Goal: Communication & Community: Answer question/provide support

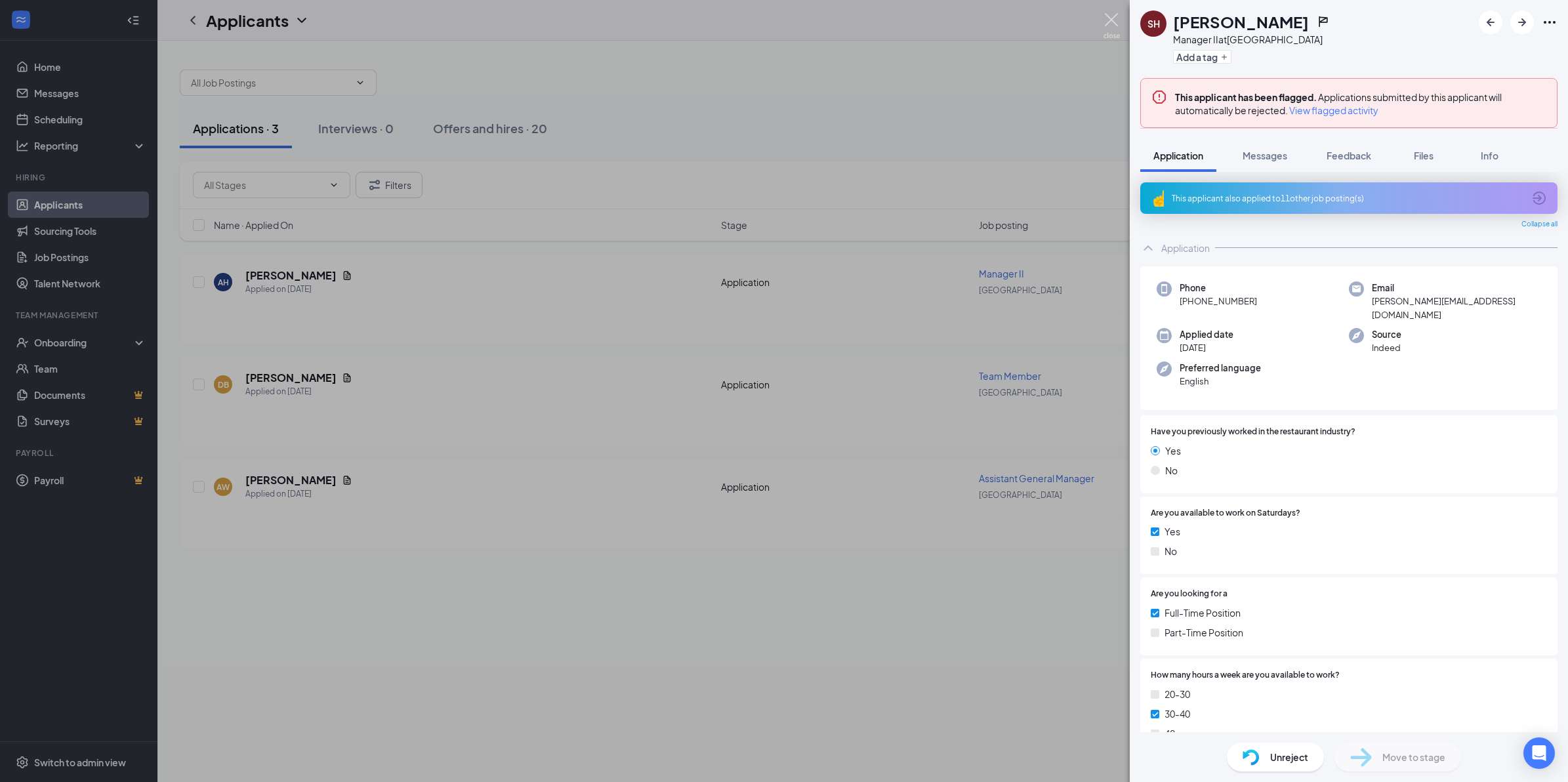
click at [1109, 18] on img at bounding box center [1111, 25] width 16 height 25
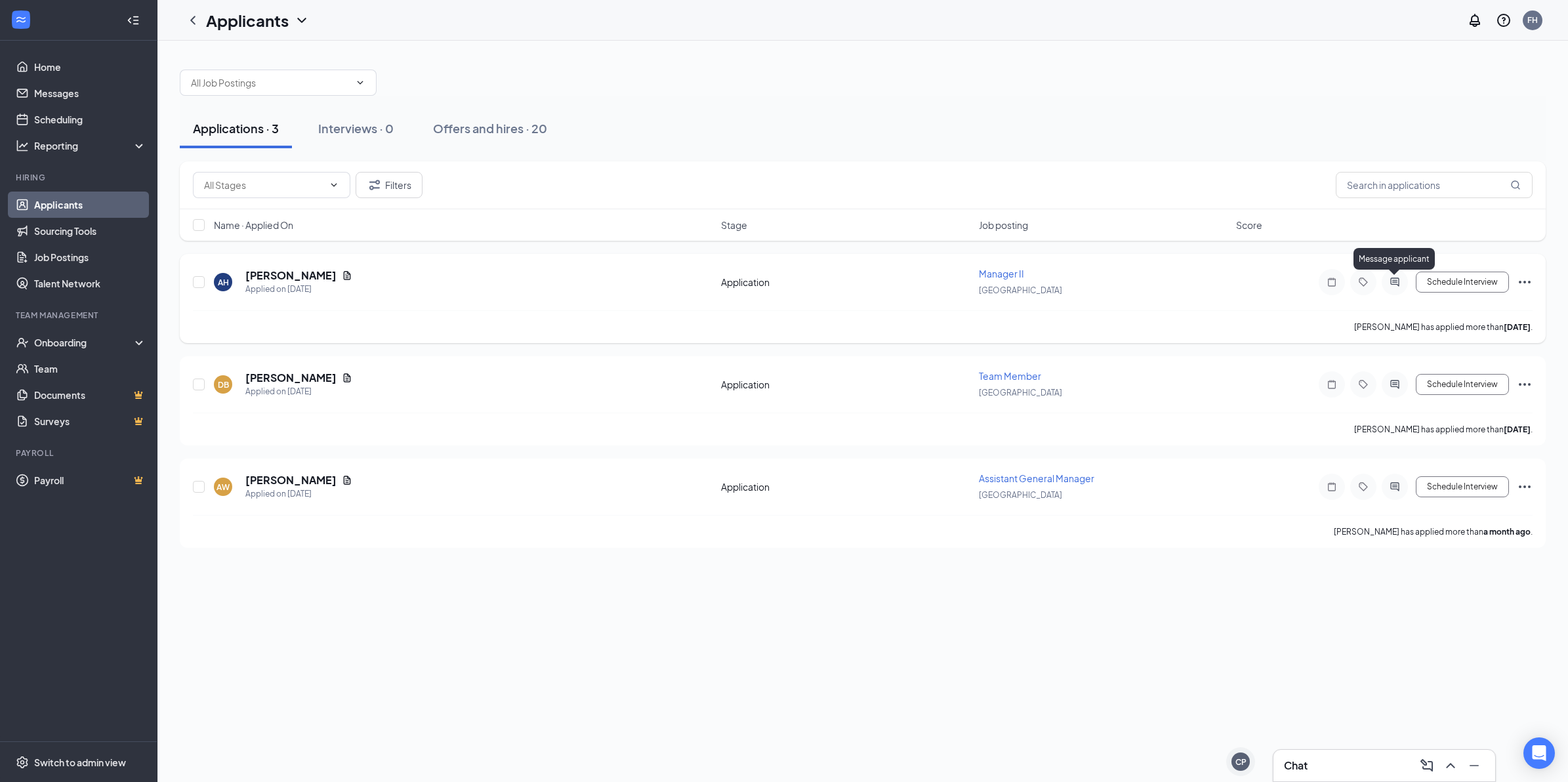
click at [1392, 280] on icon "ActiveChat" at bounding box center [1394, 282] width 16 height 11
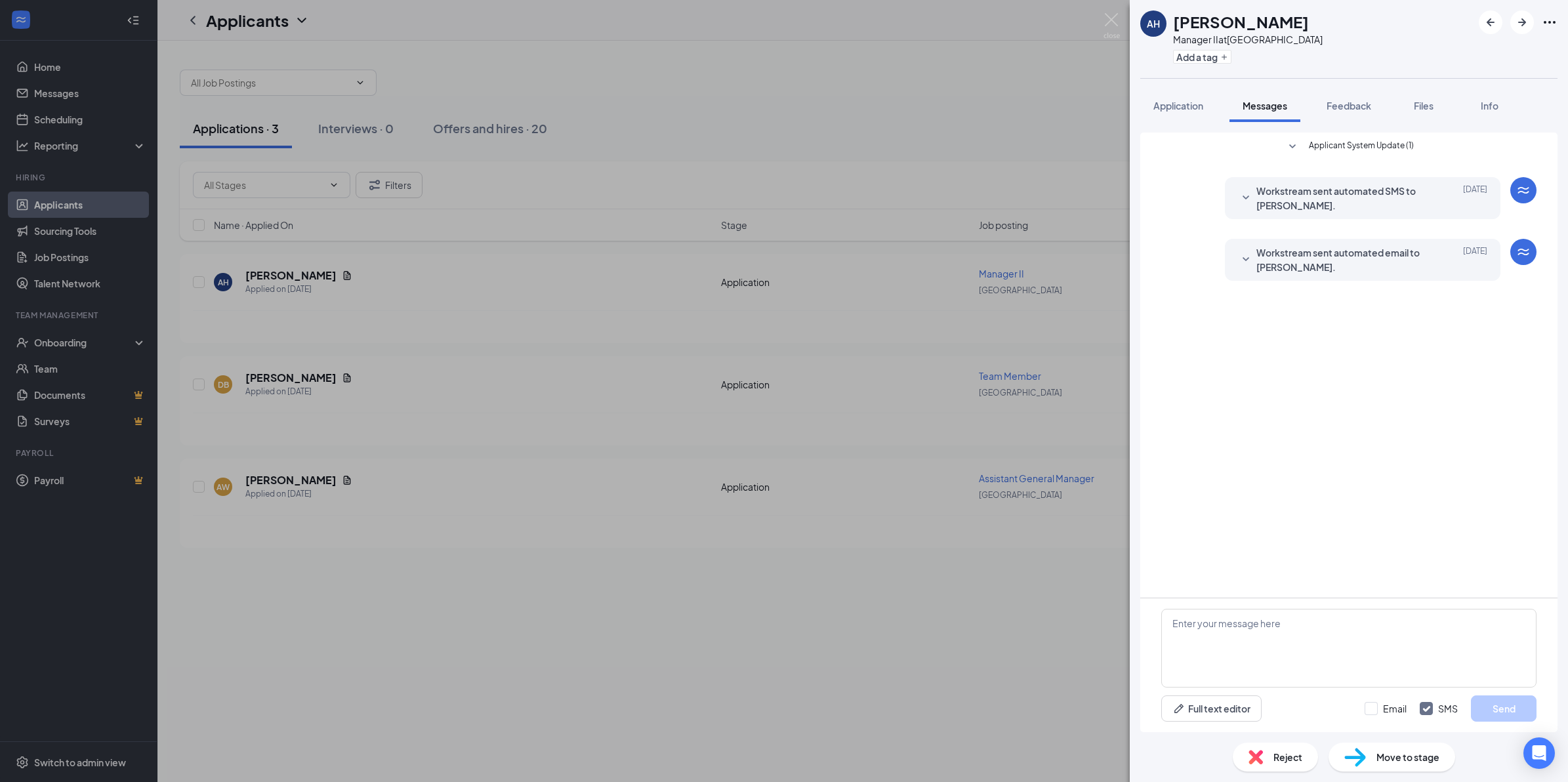
click at [838, 339] on div "AH [PERSON_NAME] Manager II at [GEOGRAPHIC_DATA] Add a tag Application Messages…" at bounding box center [784, 391] width 1568 height 782
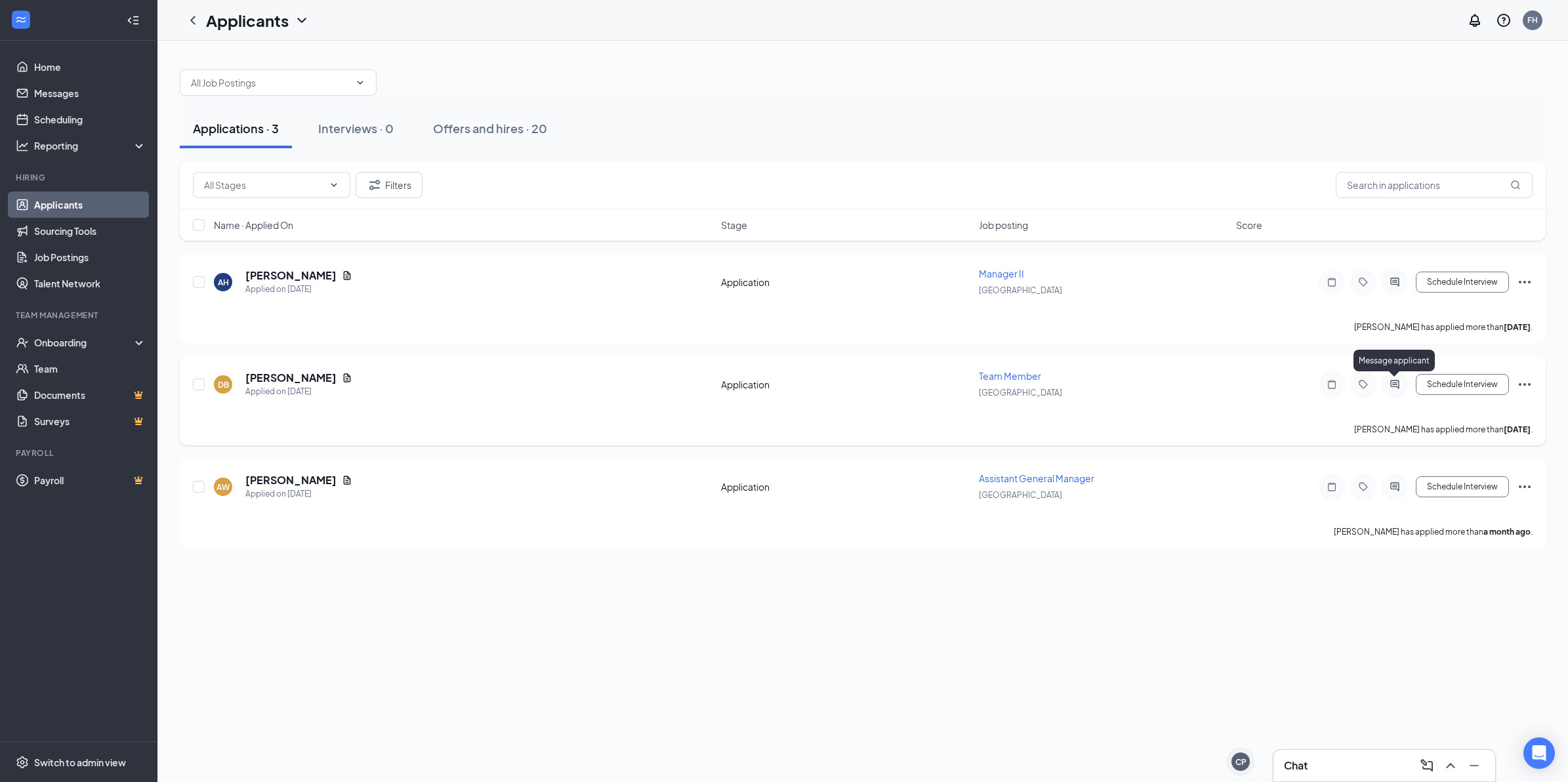
click at [1396, 382] on icon "ActiveChat" at bounding box center [1394, 384] width 8 height 8
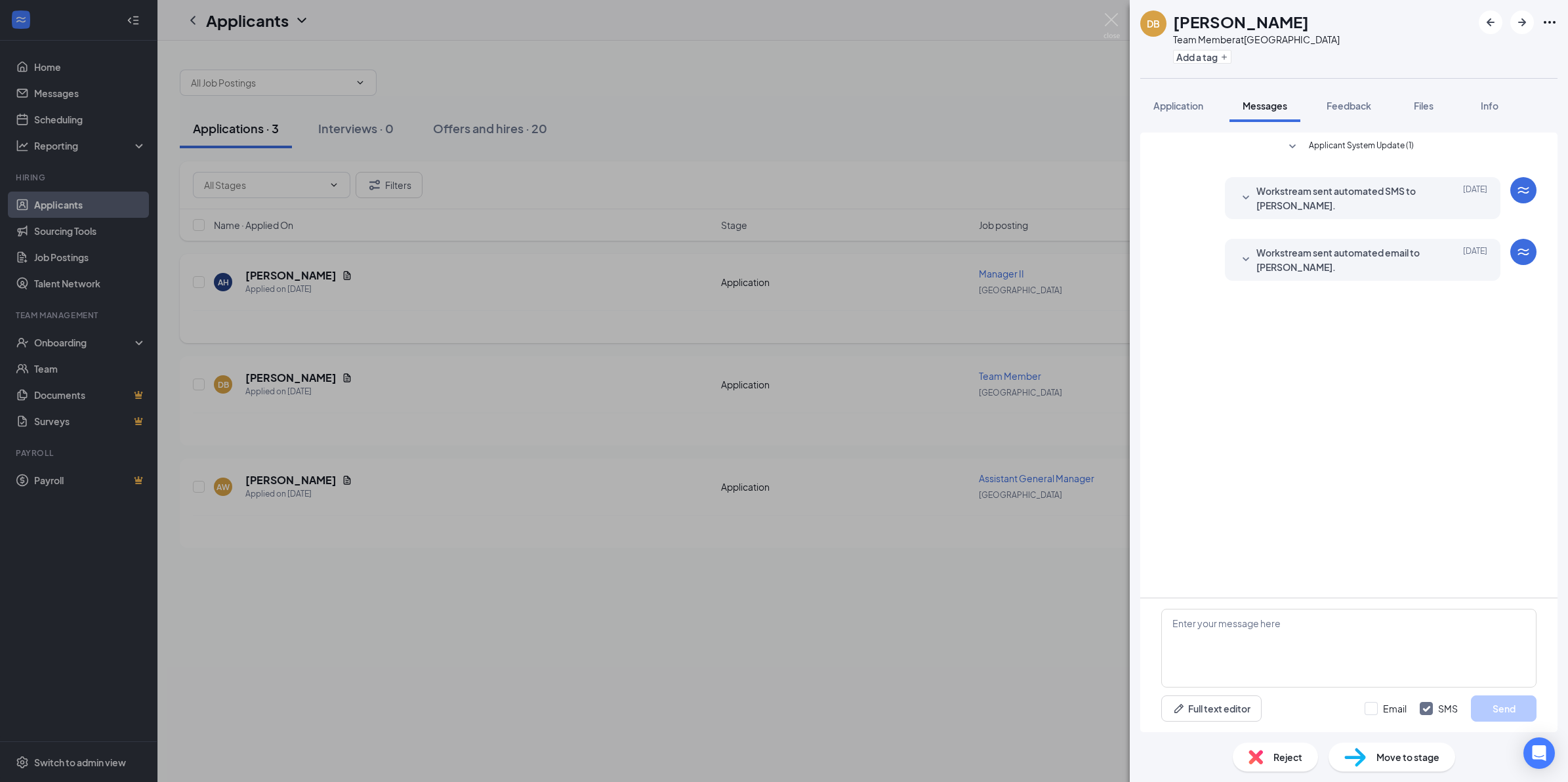
click at [1051, 338] on div "[PERSON_NAME] [PERSON_NAME] Team Member at [GEOGRAPHIC_DATA] Add a tag Applicat…" at bounding box center [784, 391] width 1568 height 782
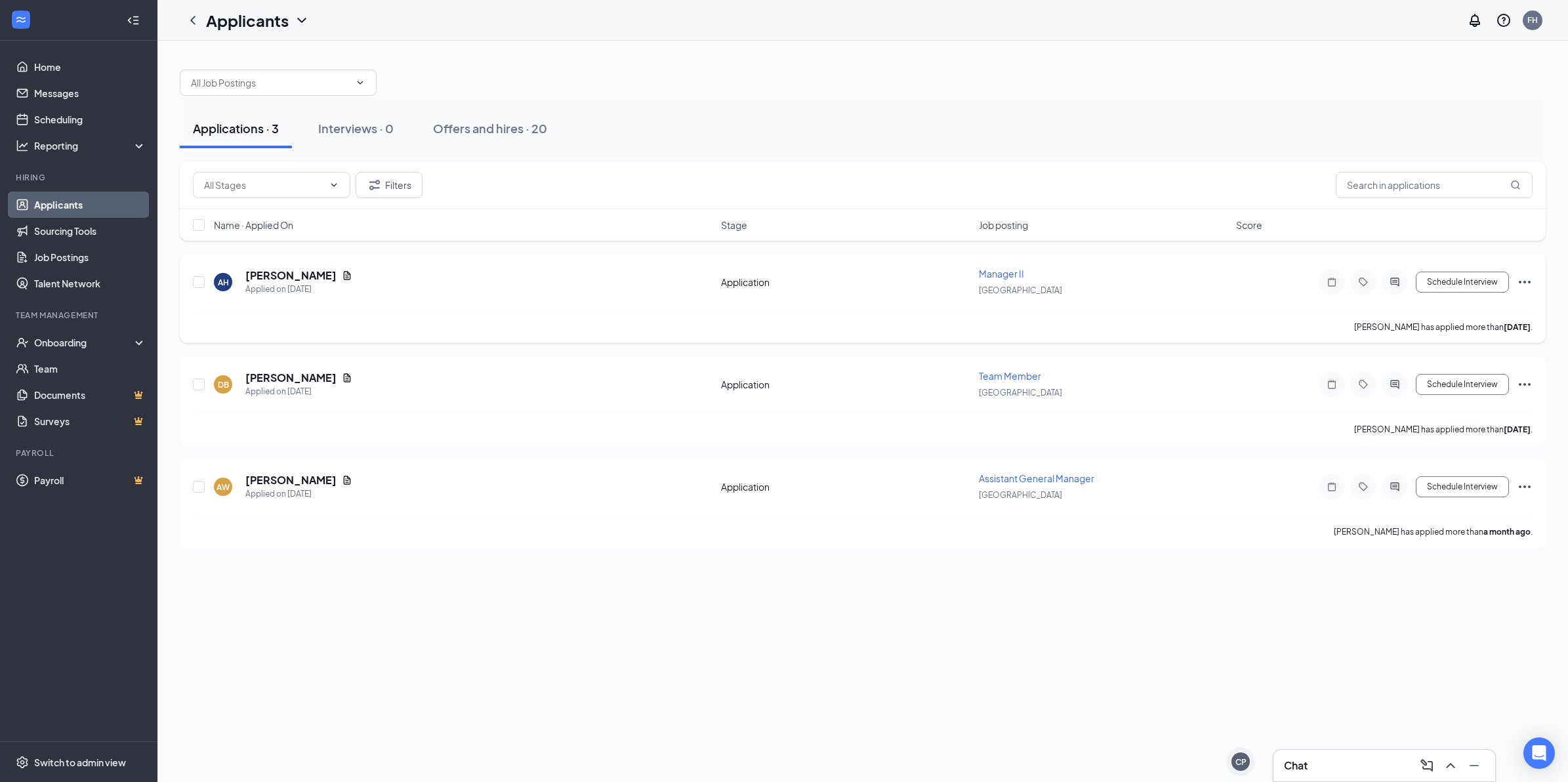
click at [1396, 282] on icon "ActiveChat" at bounding box center [1394, 281] width 8 height 8
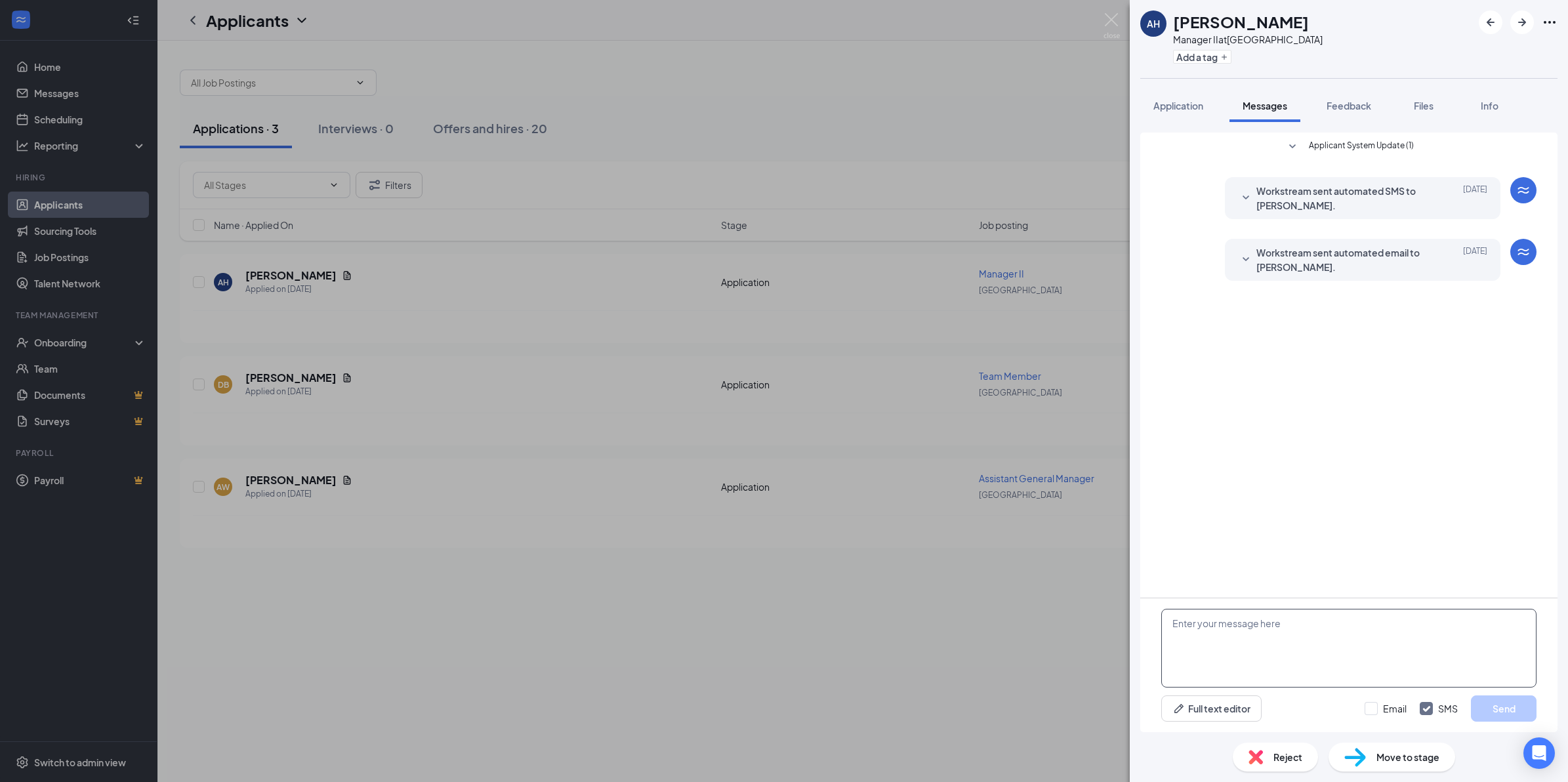
click at [1236, 625] on textarea at bounding box center [1349, 648] width 375 height 79
click at [1375, 618] on textarea "Hi [PERSON_NAME], this is Faith with Lawlers barbecue." at bounding box center [1349, 648] width 375 height 79
click at [1213, 622] on textarea "Hi [PERSON_NAME], this is Faith with Lawlers barbecue. I would like to get you …" at bounding box center [1349, 648] width 375 height 79
click at [1449, 661] on textarea "Hi [PERSON_NAME], this is Faith with Lawlers barbecue. I would like to get you …" at bounding box center [1349, 648] width 375 height 79
type textarea "Hi [PERSON_NAME], this is Faith with Lawlers barbecue. I would like to get you …"
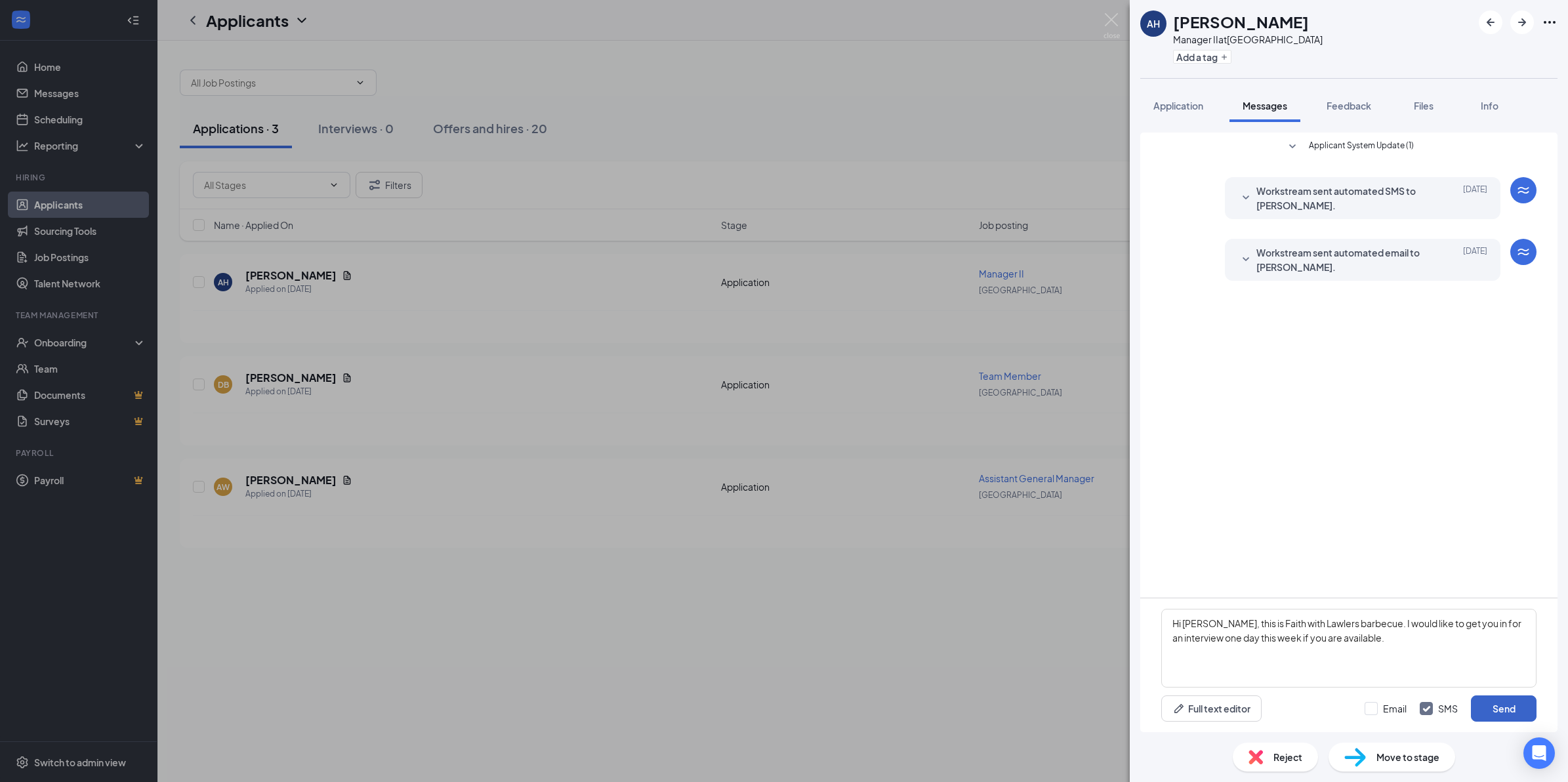
click at [1489, 710] on button "Send" at bounding box center [1504, 708] width 66 height 26
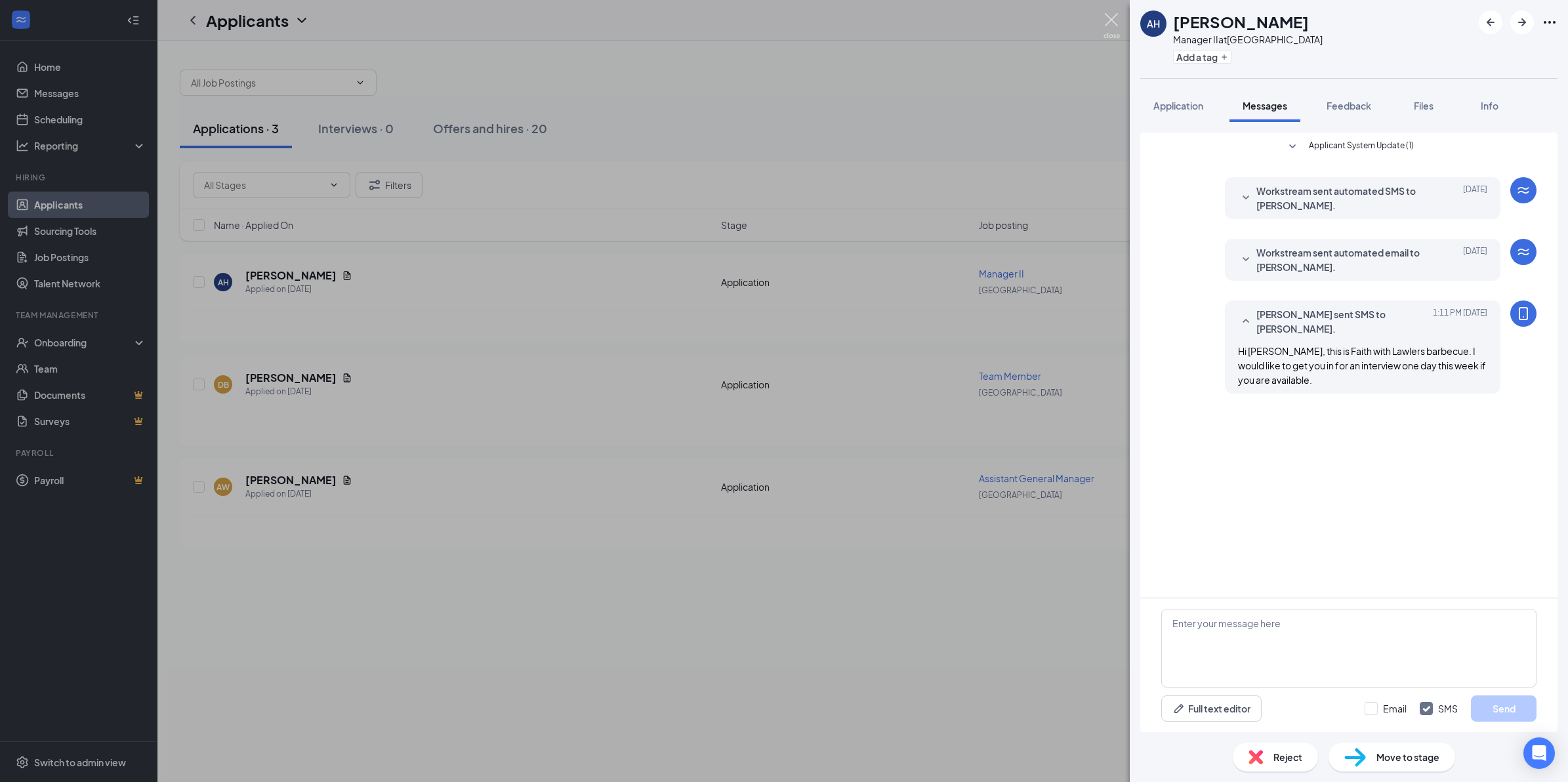
click at [1110, 20] on img at bounding box center [1111, 25] width 16 height 25
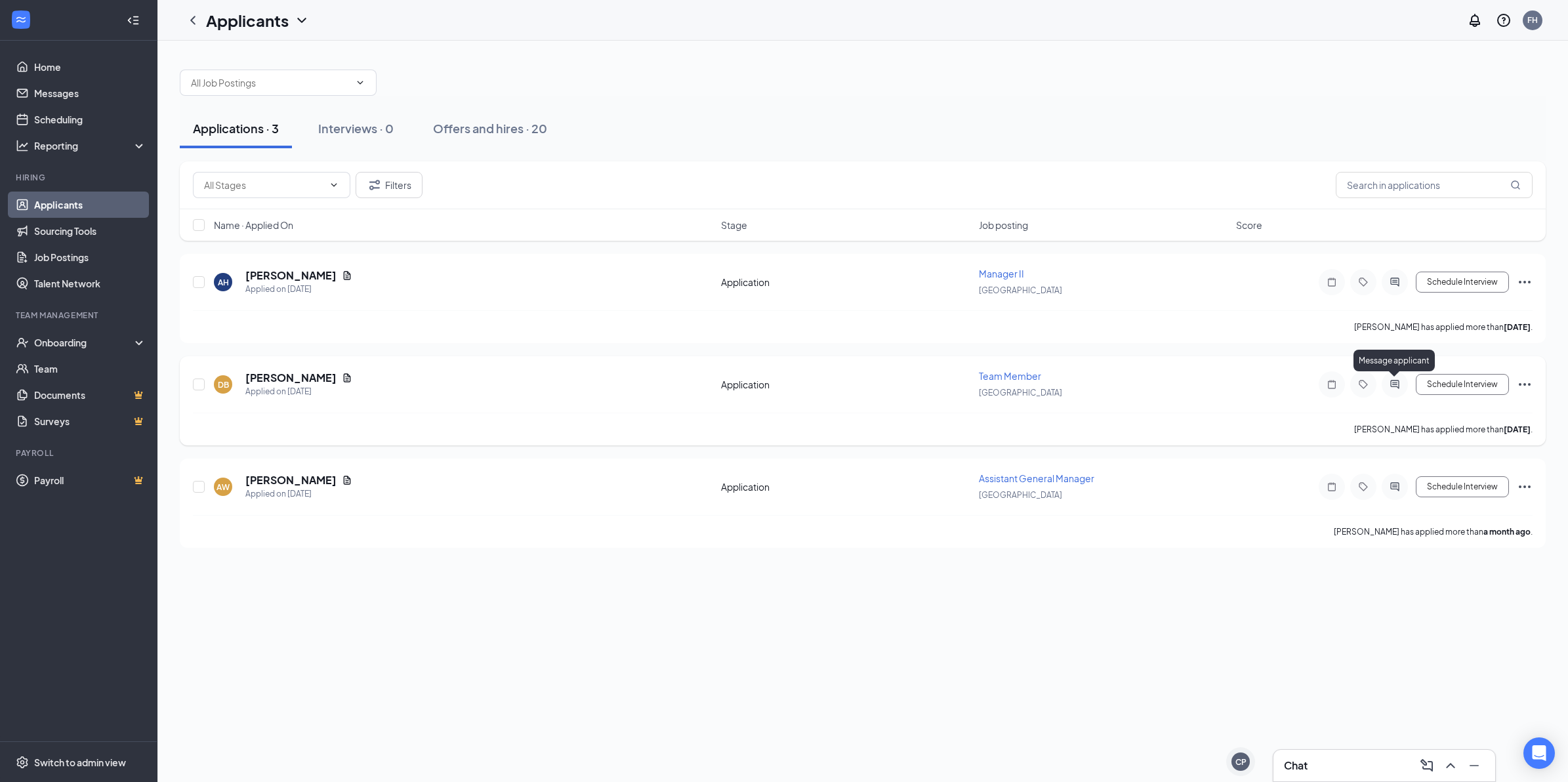
click at [1395, 379] on icon "ActiveChat" at bounding box center [1394, 384] width 16 height 11
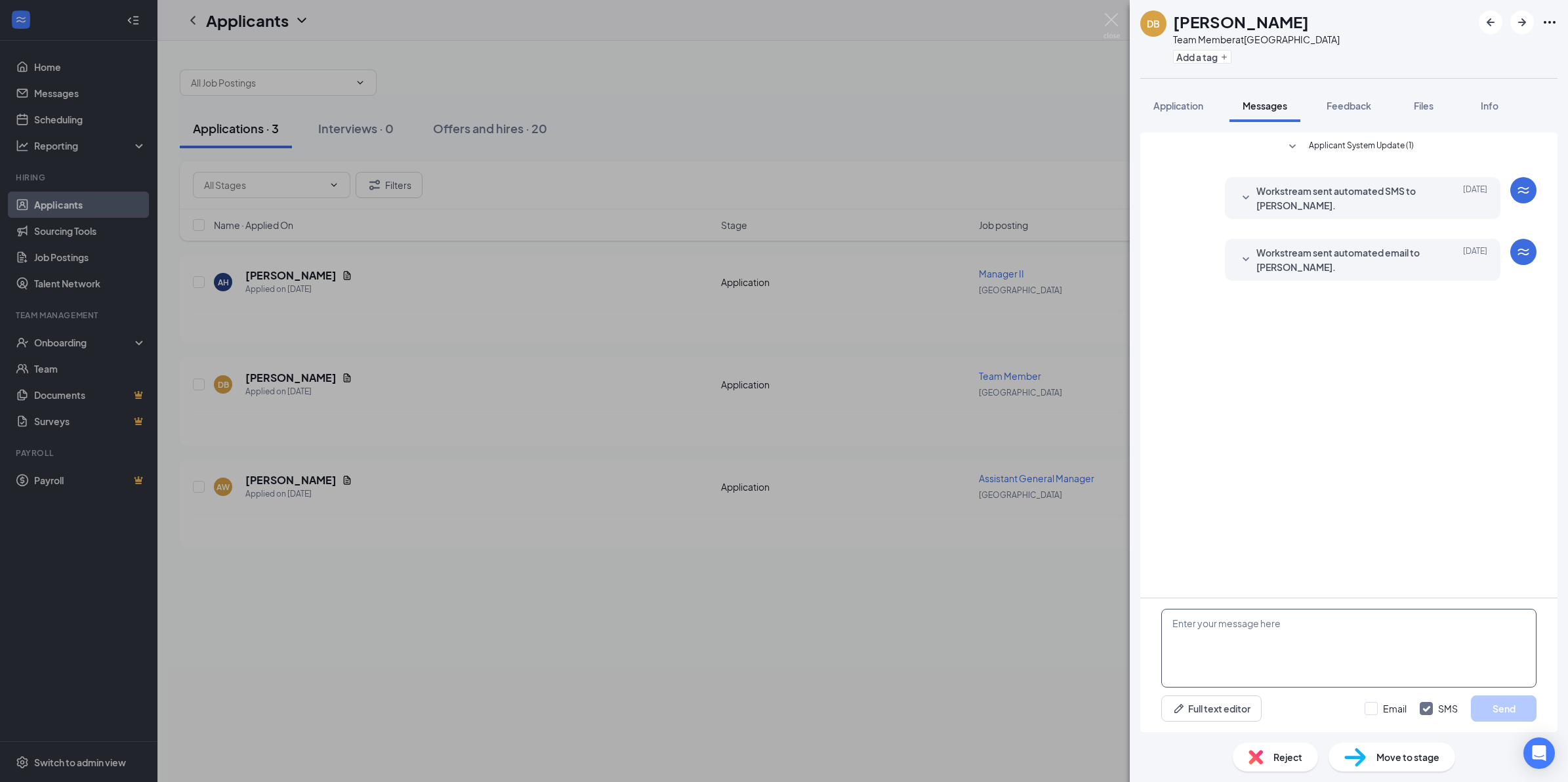
click at [1227, 630] on textarea at bounding box center [1349, 648] width 375 height 79
click at [1301, 641] on textarea "Hi Diamond, This is Faith with Lawlers barbecue, i would like to get you in for…" at bounding box center [1349, 648] width 375 height 79
drag, startPoint x: 1292, startPoint y: 680, endPoint x: 1294, endPoint y: 652, distance: 28.1
type textarea "Hi [PERSON_NAME], This is Faith with Lawlers barbecue, i would like to get you …"
click at [1489, 706] on button "Send" at bounding box center [1504, 708] width 66 height 26
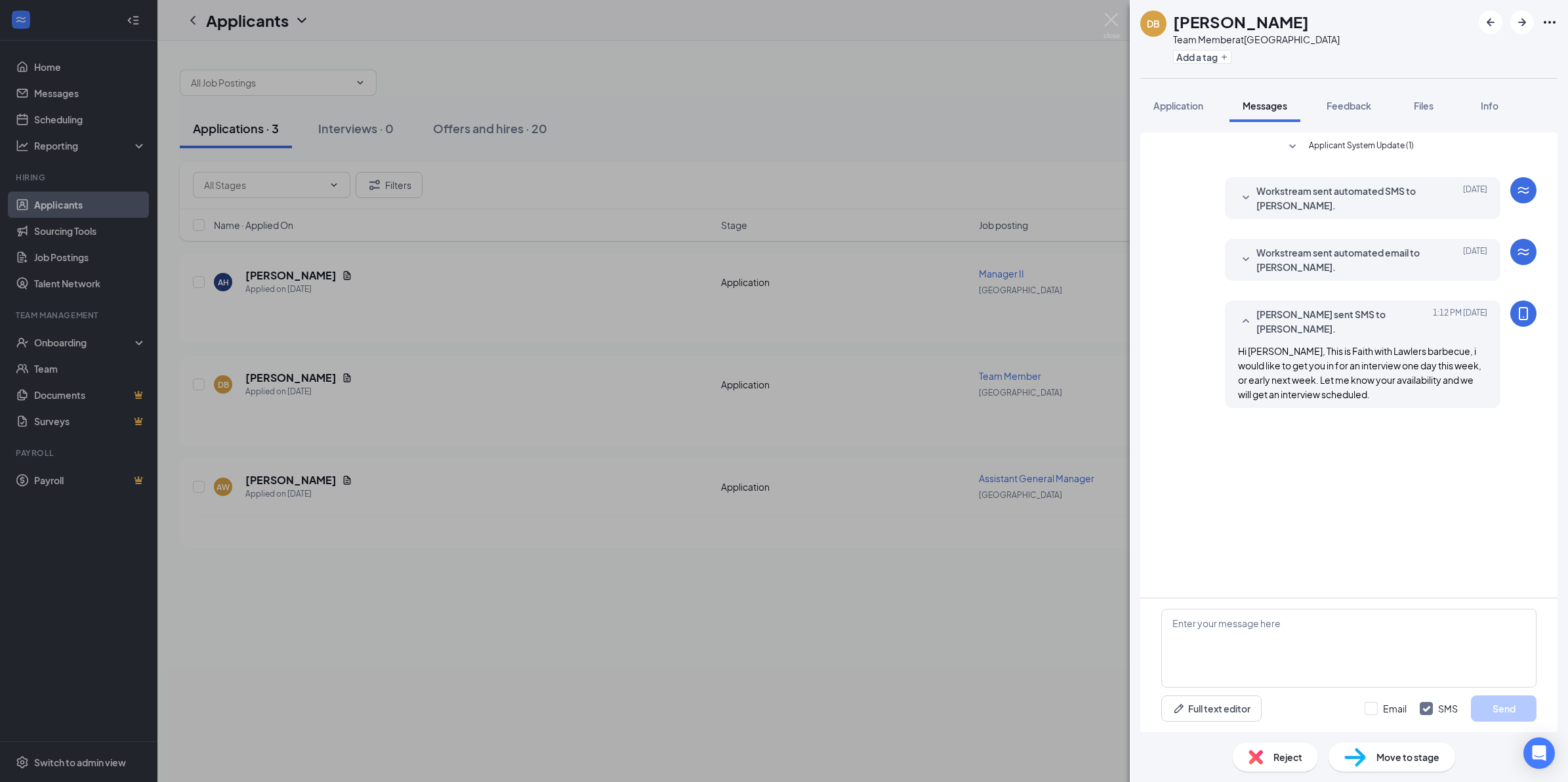
click at [1123, 26] on div "[PERSON_NAME] [PERSON_NAME] Team Member at [GEOGRAPHIC_DATA] Add a tag Applicat…" at bounding box center [784, 391] width 1568 height 782
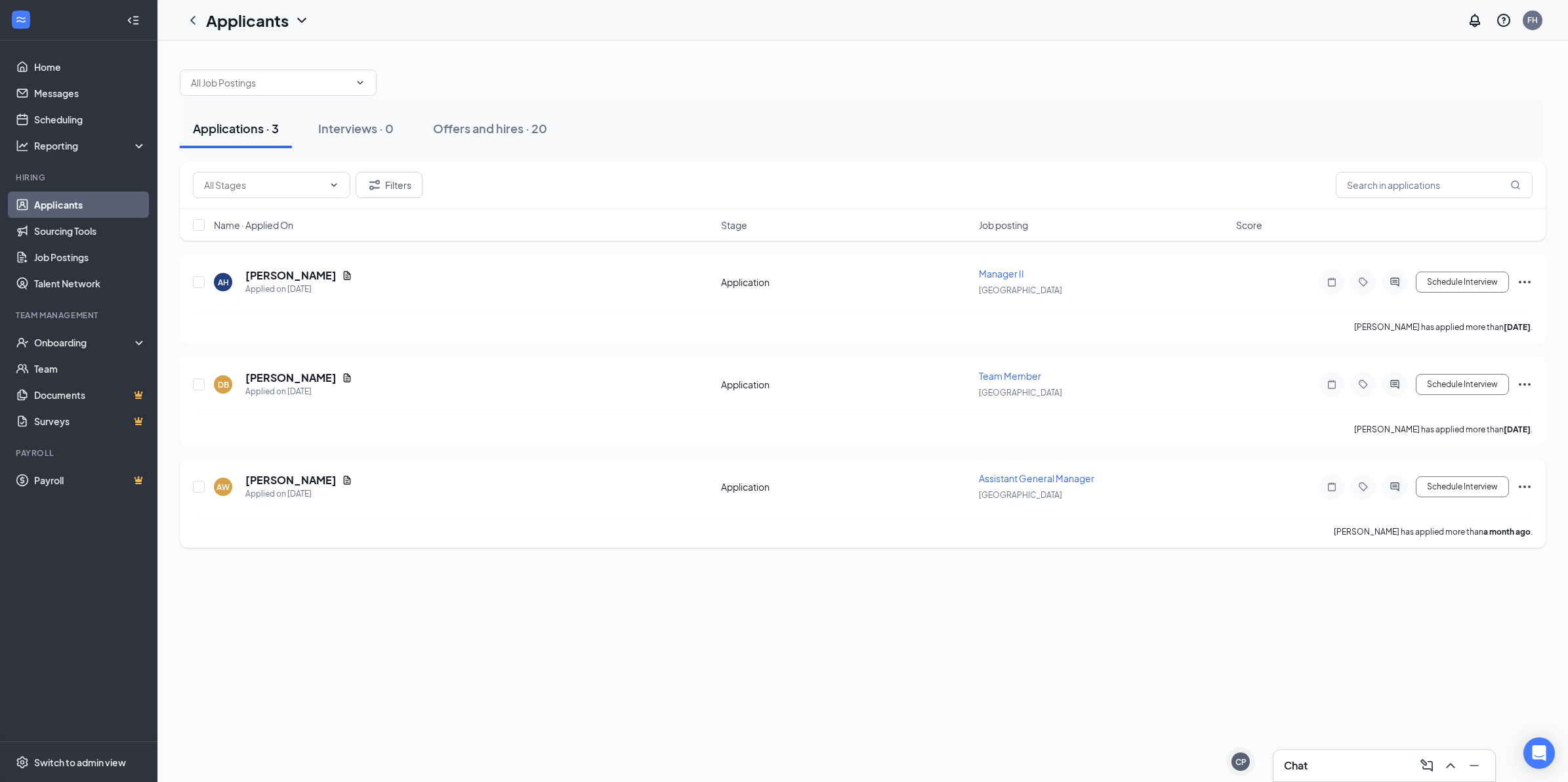
click at [1396, 484] on icon "ActiveChat" at bounding box center [1394, 486] width 8 height 8
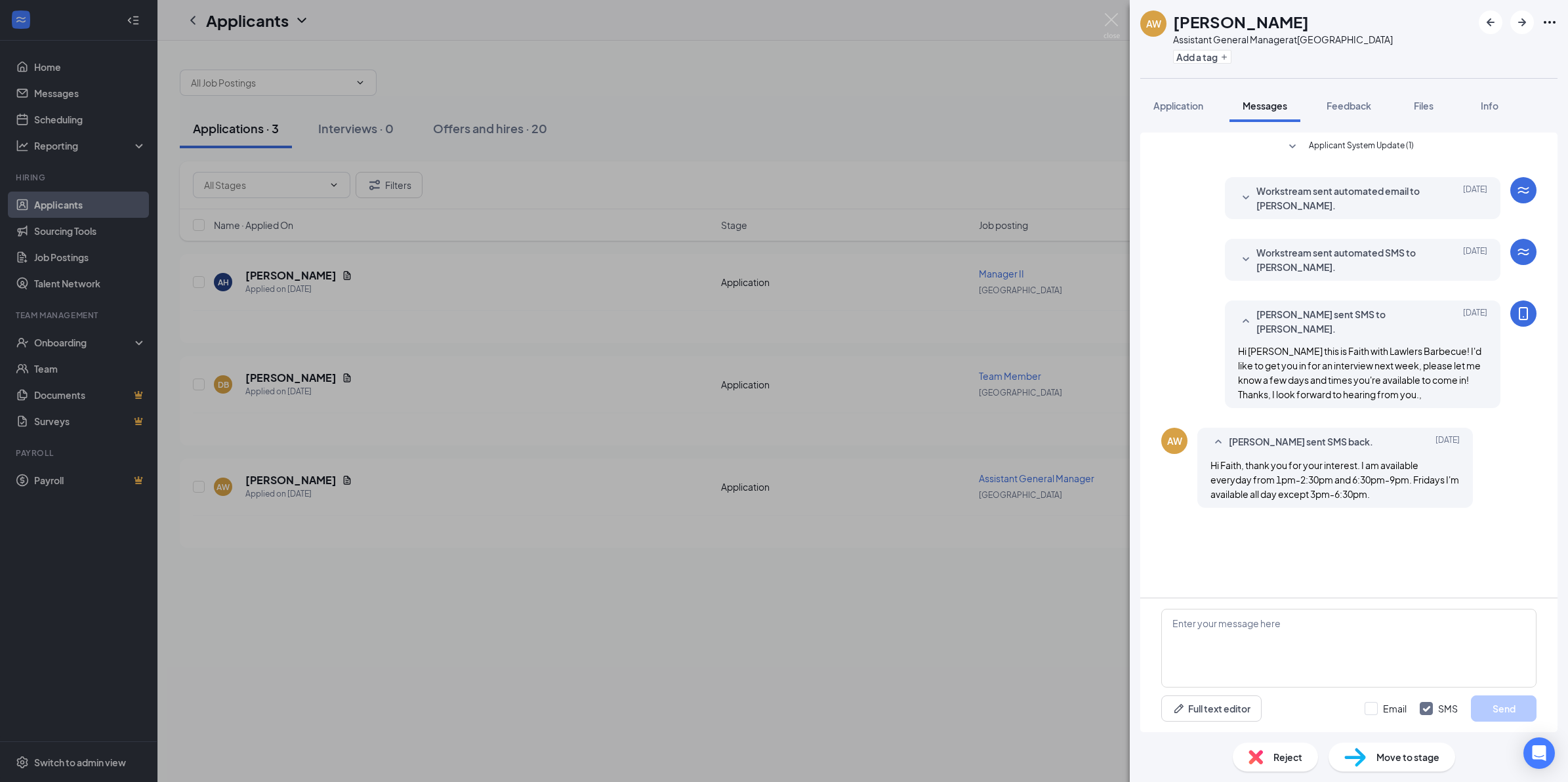
click at [1074, 569] on div "AW [PERSON_NAME] Assistant General Manager at [GEOGRAPHIC_DATA] Add a tag Appli…" at bounding box center [784, 391] width 1568 height 782
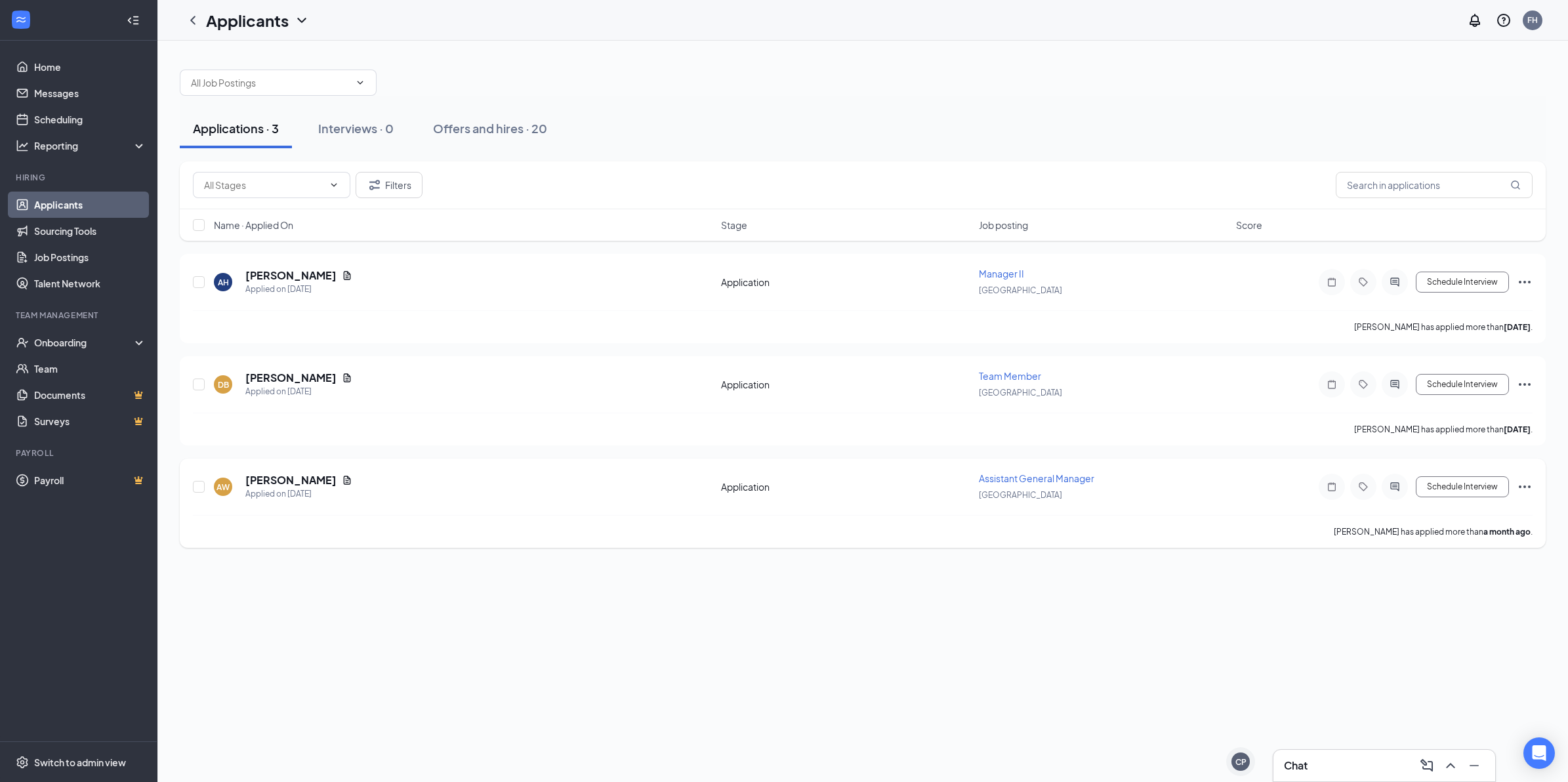
click at [1515, 491] on div "Schedule Interview" at bounding box center [1414, 487] width 236 height 26
click at [1521, 486] on icon "Ellipses" at bounding box center [1524, 486] width 12 height 2
click at [1438, 338] on p "Reject" at bounding box center [1465, 336] width 113 height 13
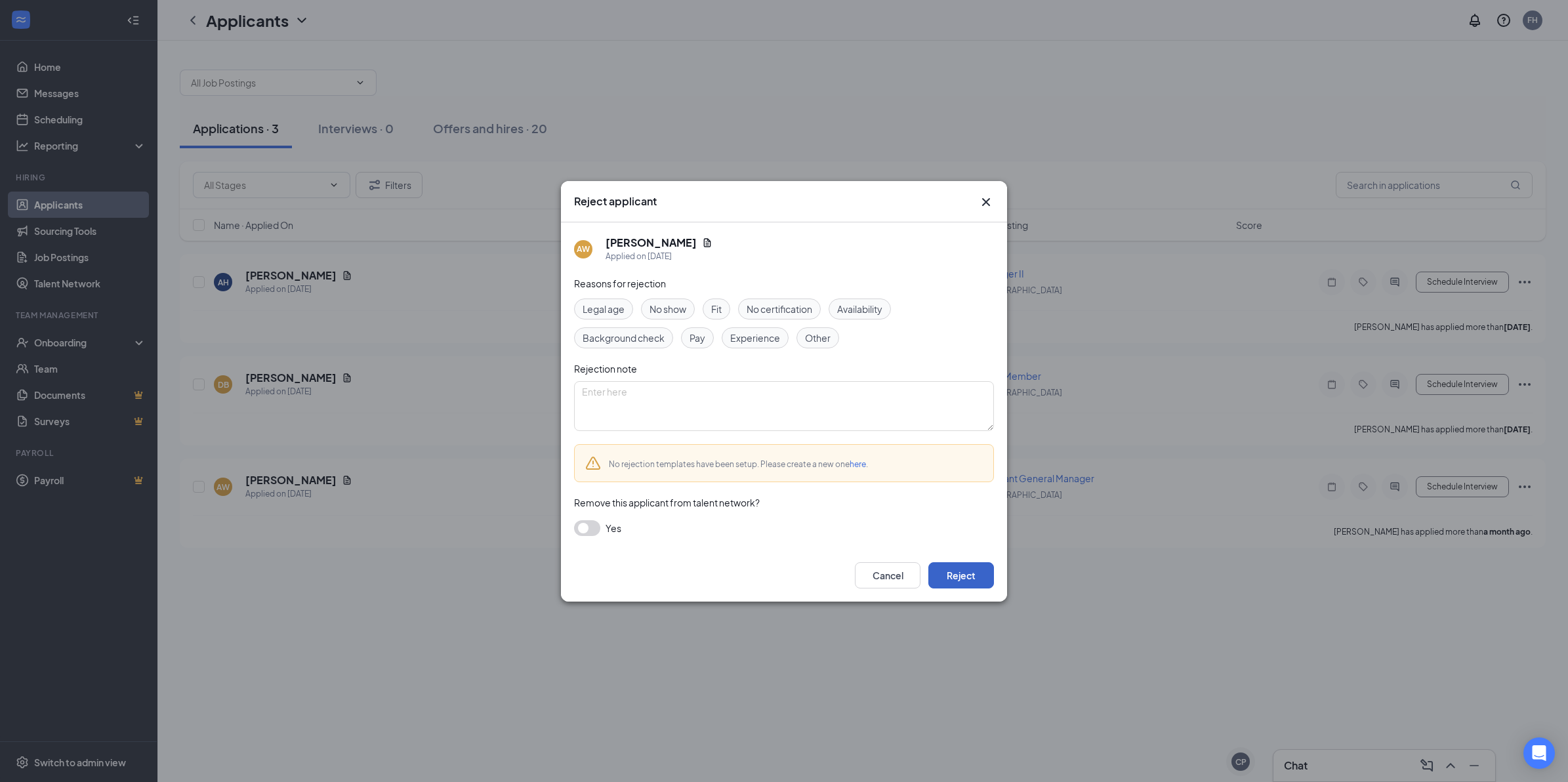
click at [954, 577] on button "Reject" at bounding box center [961, 575] width 66 height 26
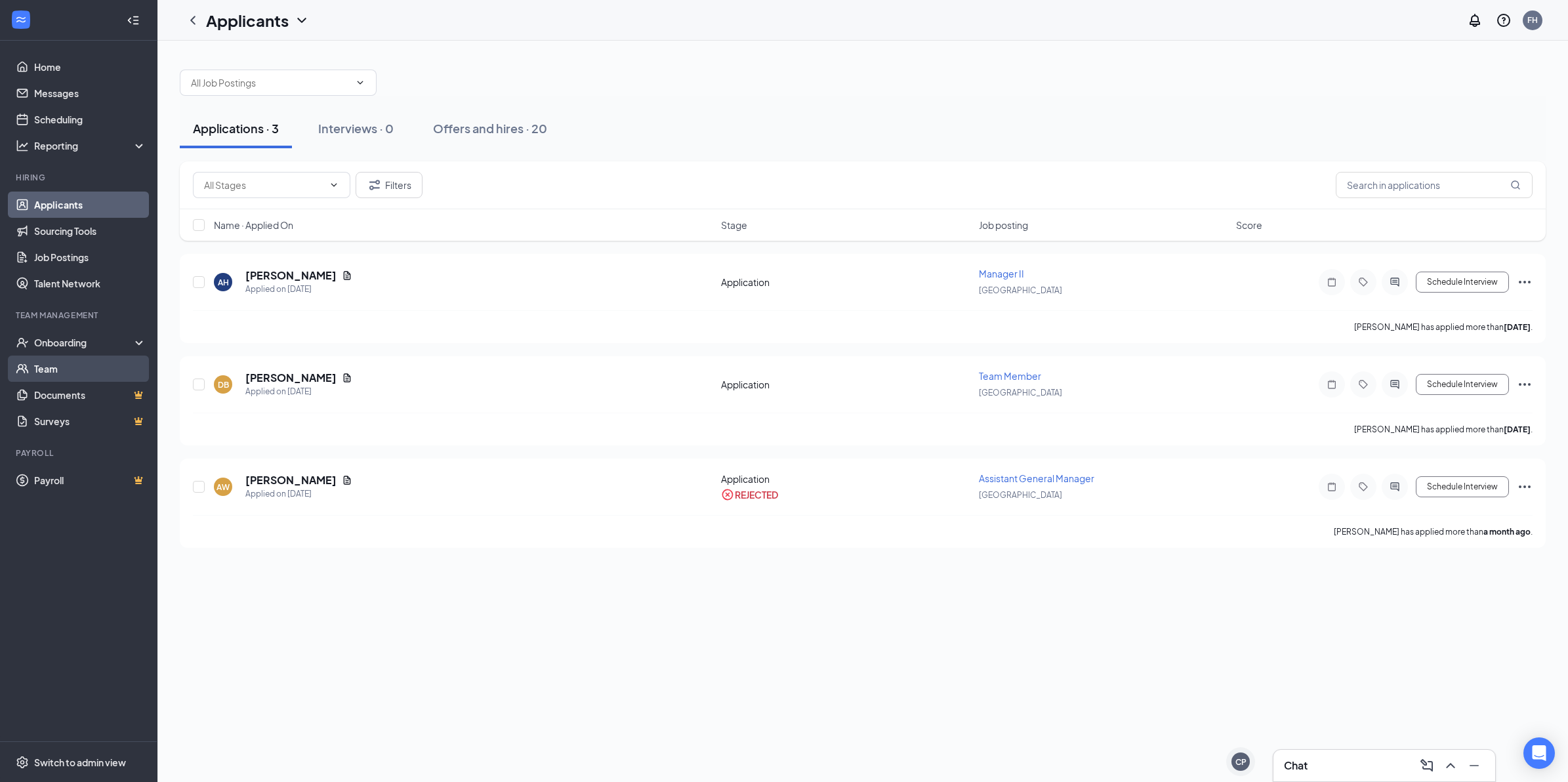
click at [71, 368] on link "Team" at bounding box center [90, 368] width 112 height 26
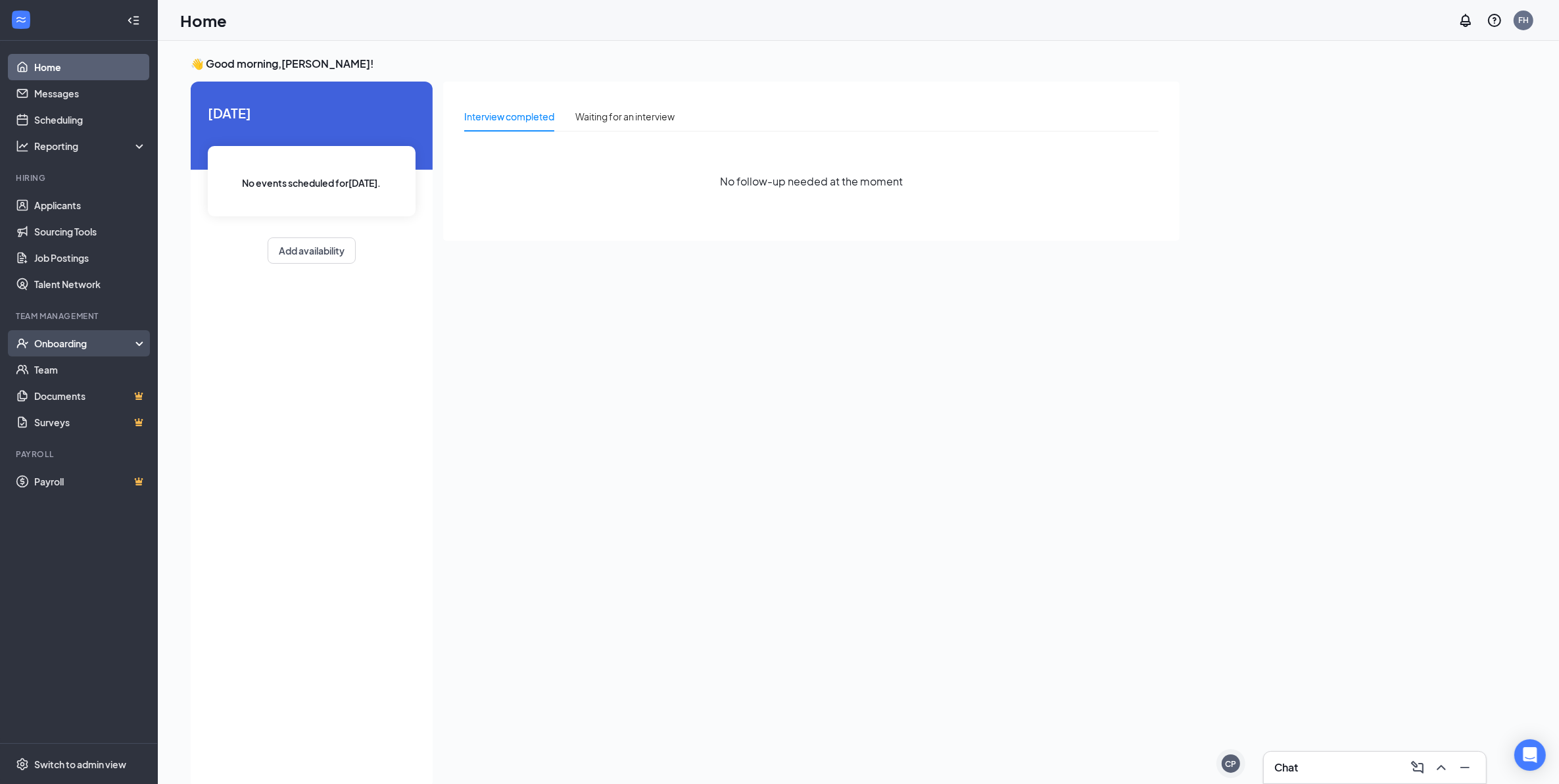
click at [70, 345] on div "Onboarding" at bounding box center [84, 343] width 101 height 13
click at [73, 362] on link "Overview" at bounding box center [90, 369] width 112 height 26
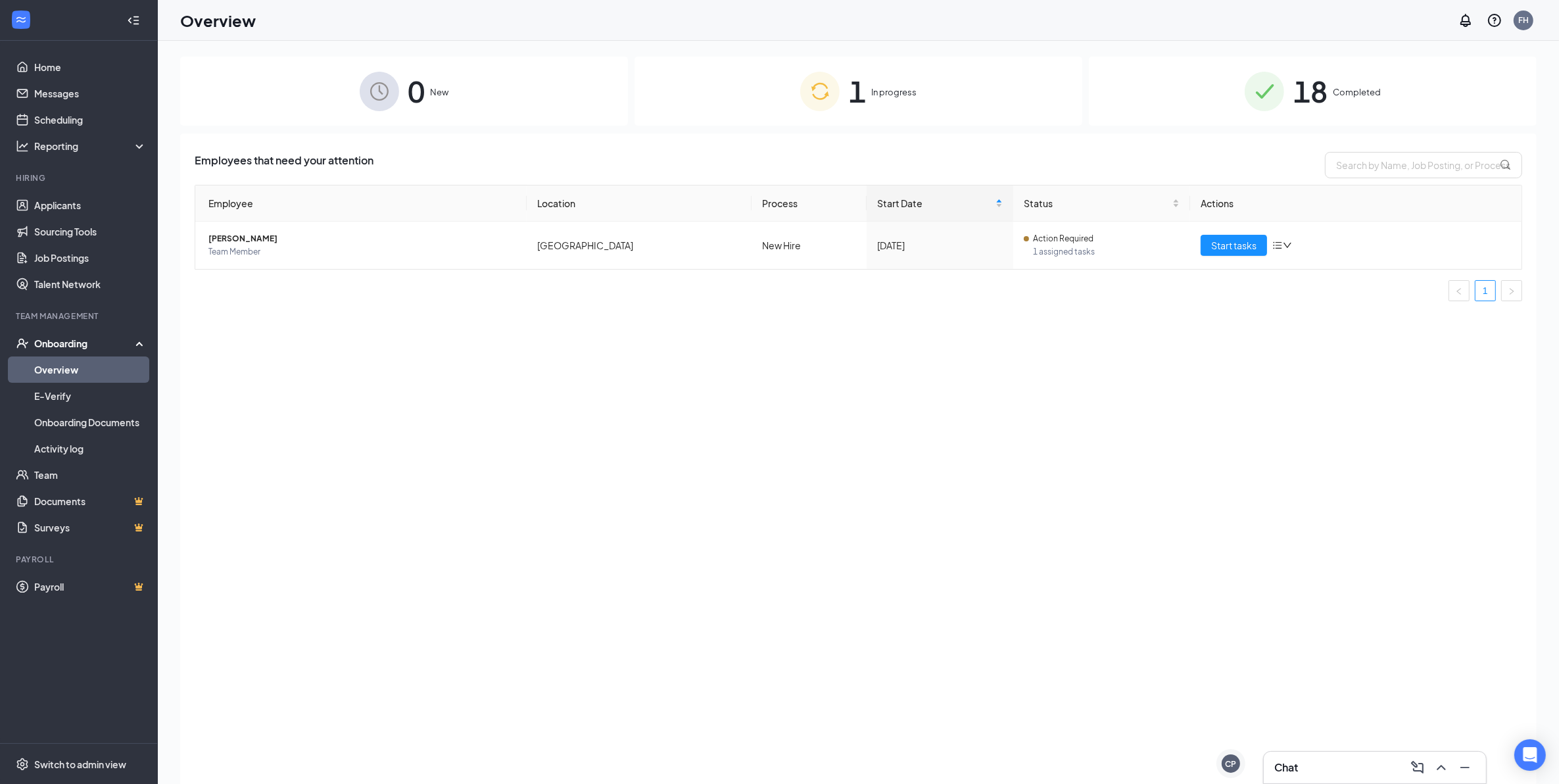
click at [882, 81] on div "1 In progress" at bounding box center [858, 92] width 448 height 69
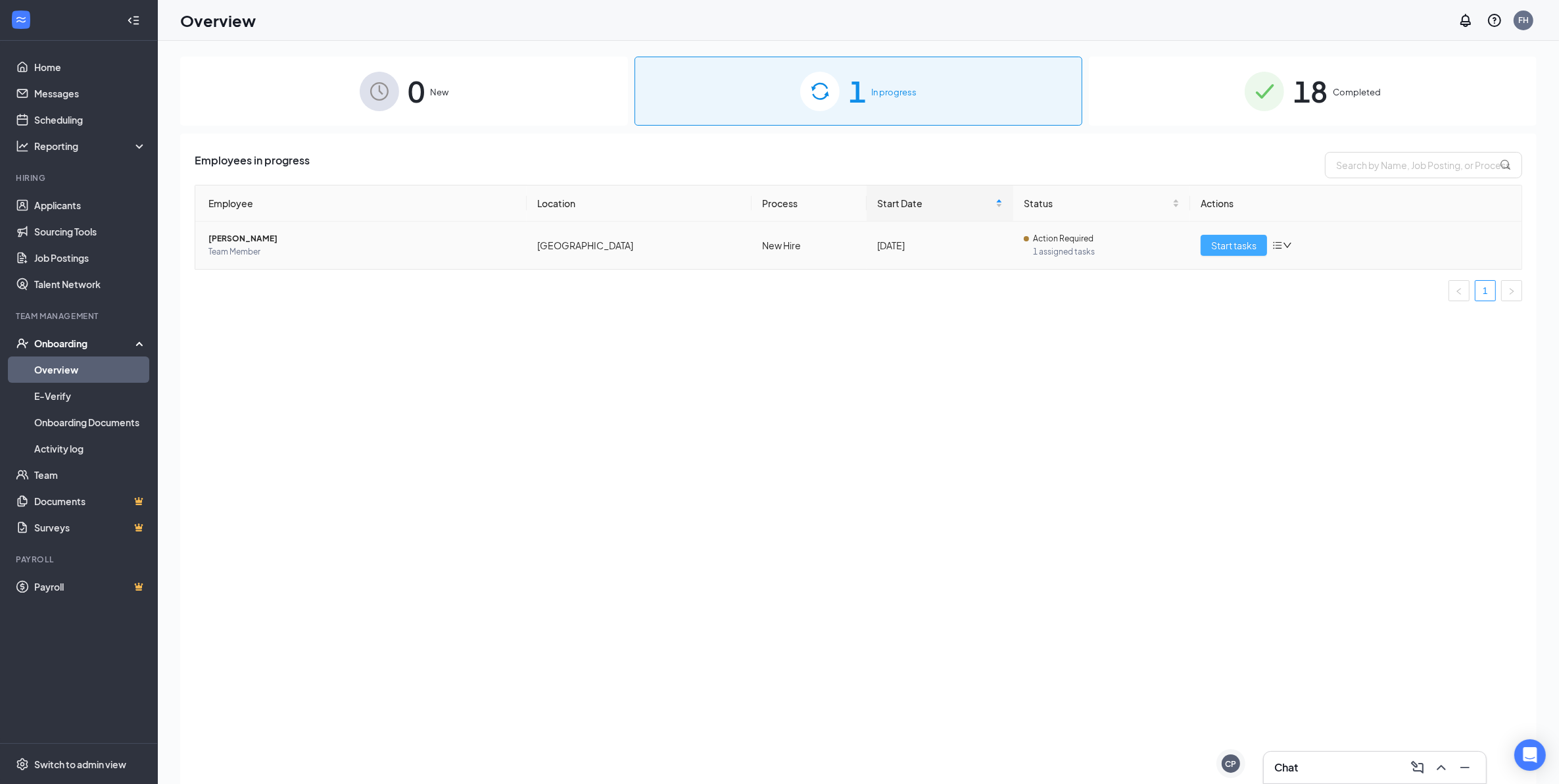
click at [1252, 240] on span "Start tasks" at bounding box center [1233, 246] width 45 height 15
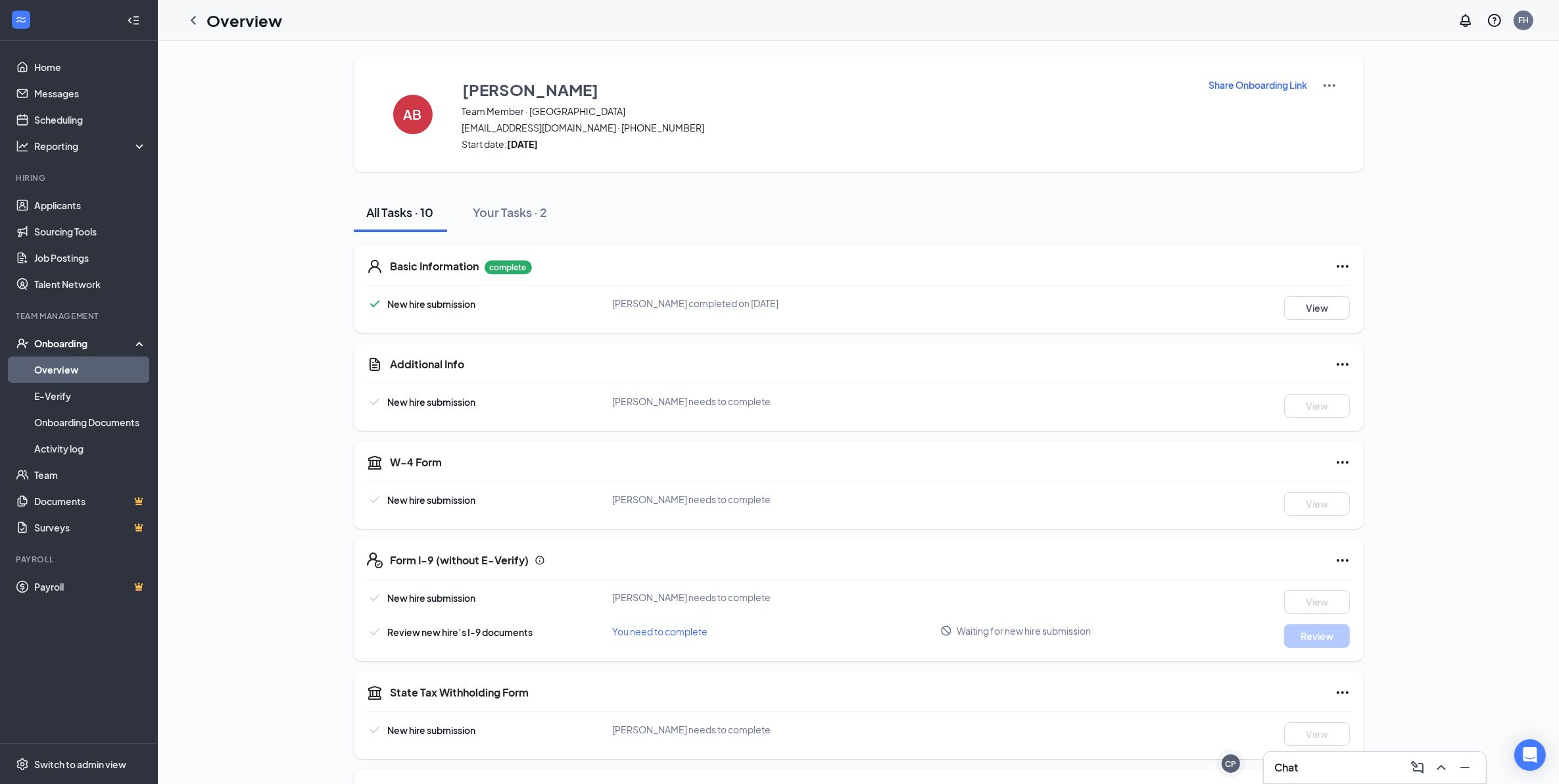
click at [1329, 80] on img at bounding box center [1329, 85] width 16 height 16
click at [1315, 206] on div "All Tasks · 10 Your Tasks · 2" at bounding box center [858, 213] width 1010 height 40
click at [1336, 274] on icon "Ellipses" at bounding box center [1342, 265] width 16 height 16
click at [1327, 228] on div "All Tasks · 10 Your Tasks · 2" at bounding box center [858, 213] width 1010 height 40
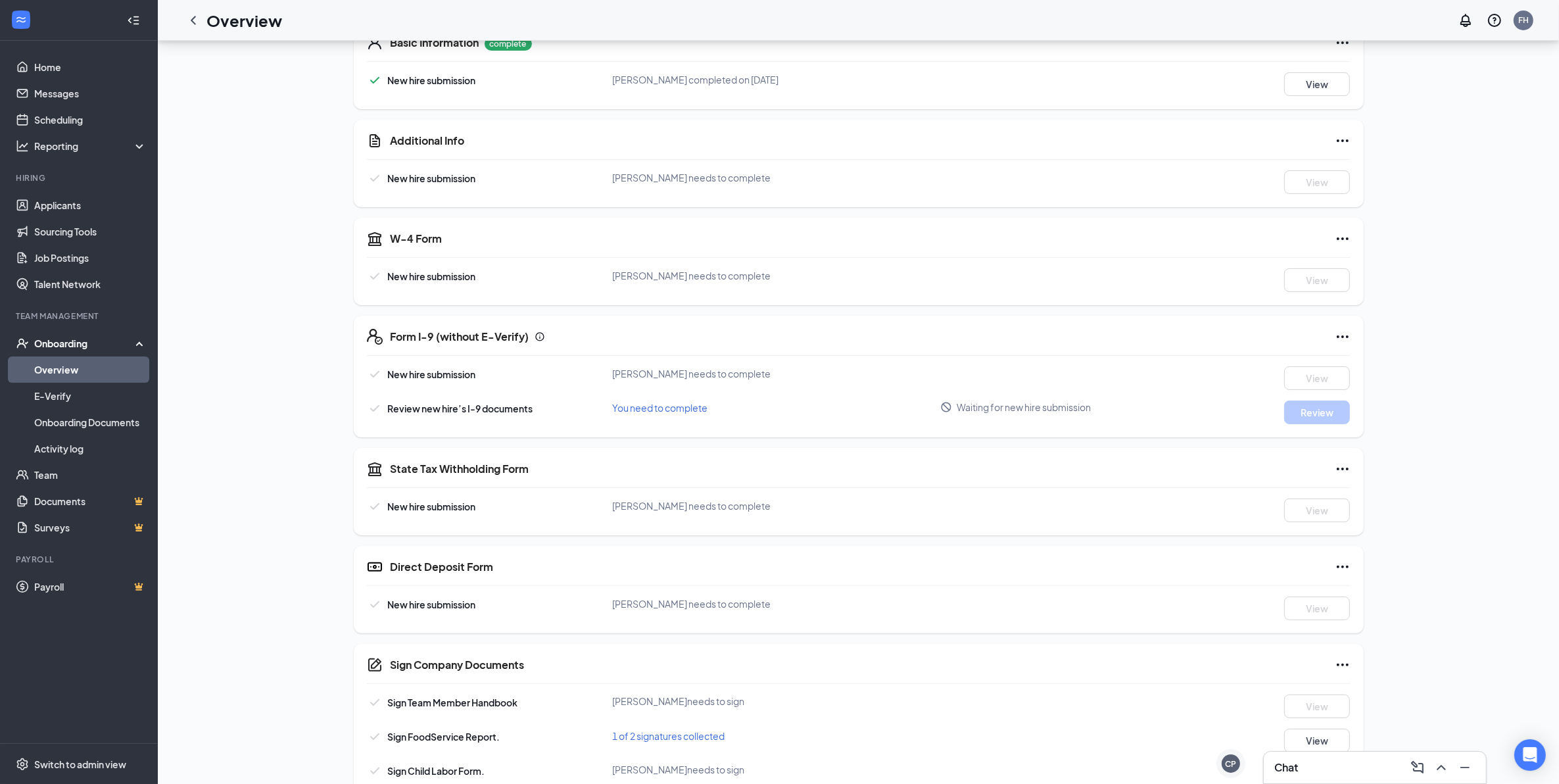
scroll to position [255, 0]
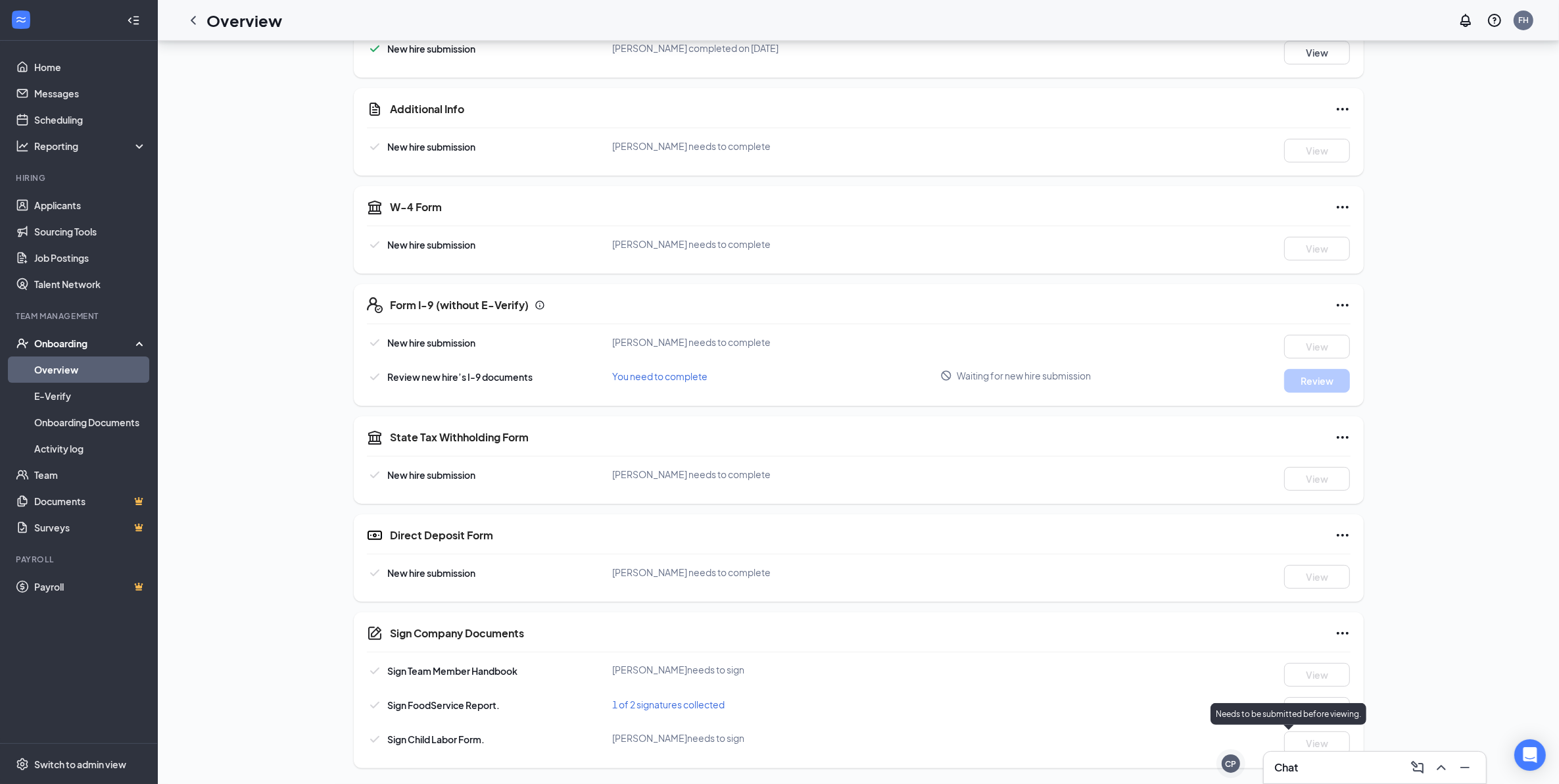
click at [1317, 774] on div "Chat" at bounding box center [1375, 768] width 201 height 21
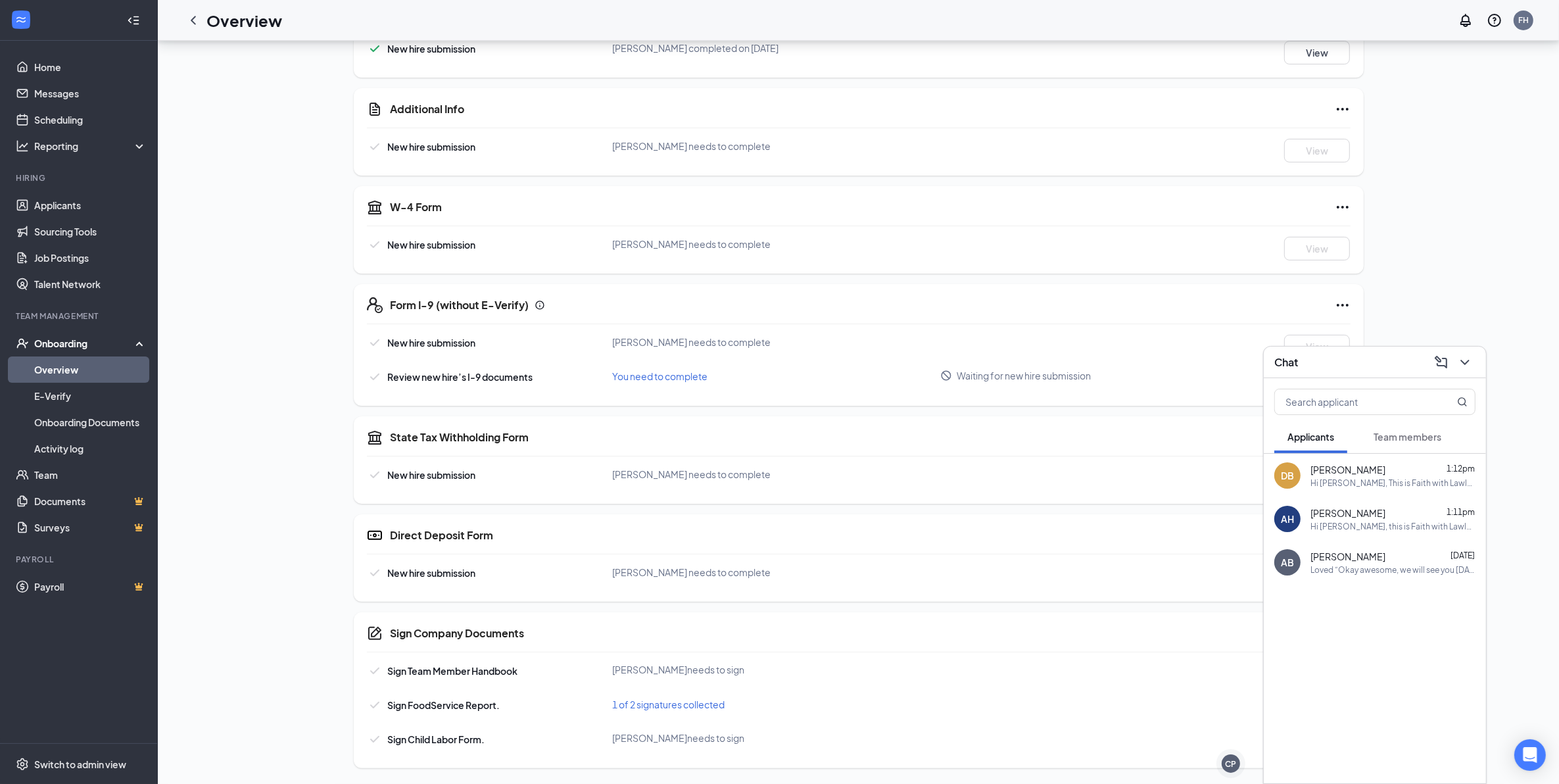
click at [1487, 254] on div "AB Abbie Banderob Team Member · Winchester Road ab1624016@gmail.com · (256) 804…" at bounding box center [858, 284] width 1356 height 966
click at [1233, 763] on div "CP" at bounding box center [1232, 763] width 12 height 12
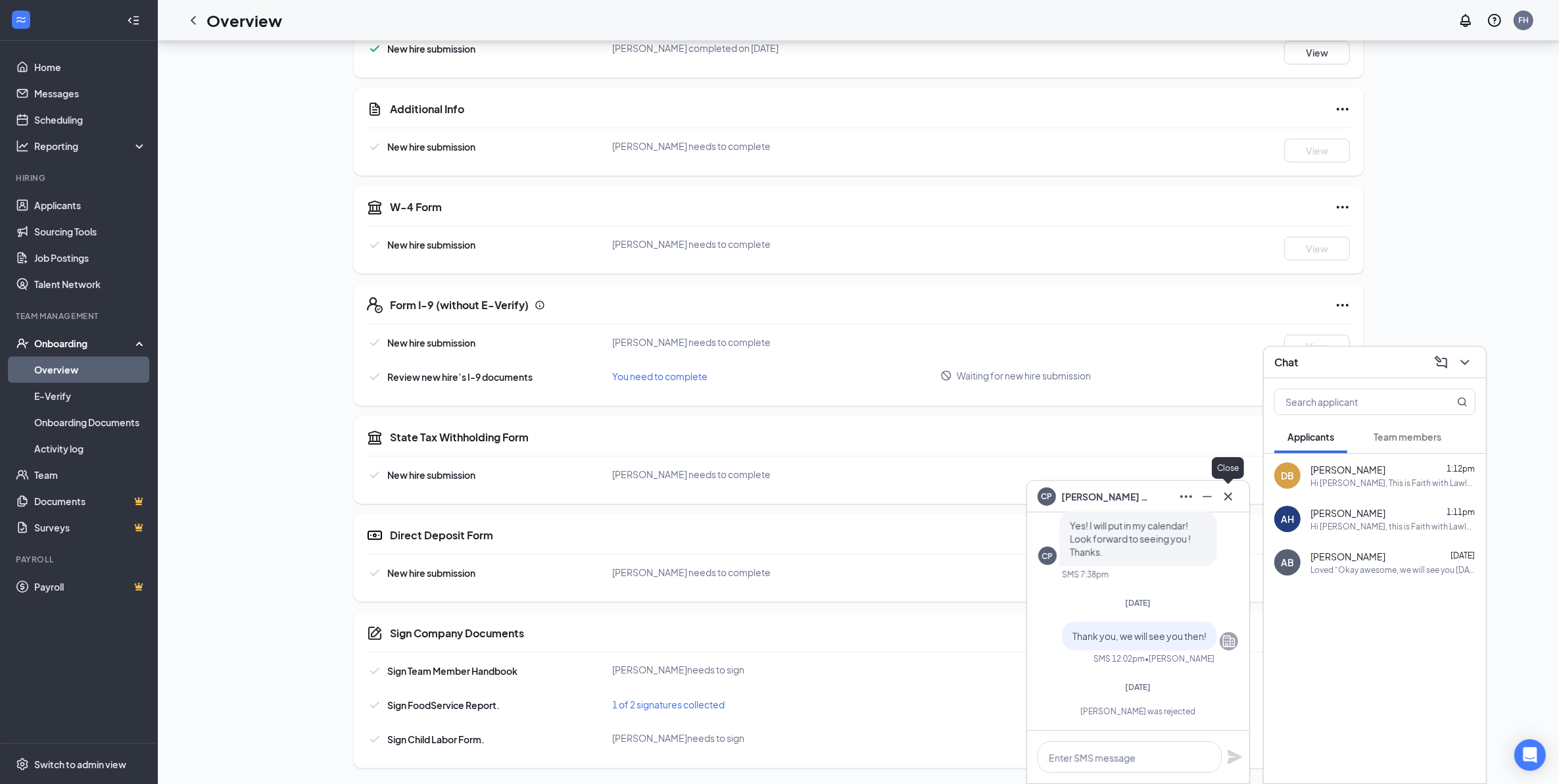
click at [1228, 491] on icon "Cross" at bounding box center [1228, 496] width 16 height 16
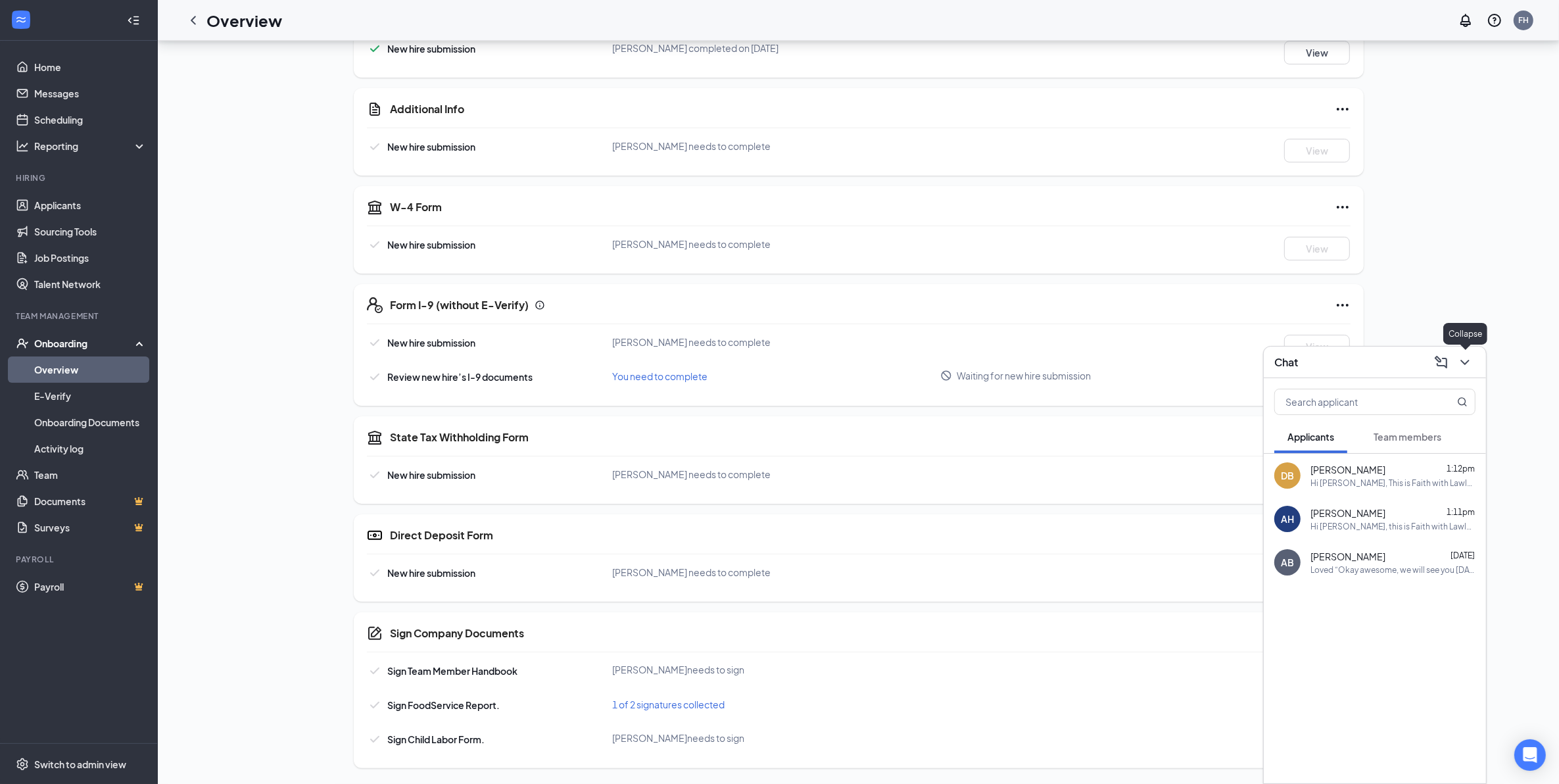
click at [1465, 365] on icon "ChevronDown" at bounding box center [1464, 362] width 16 height 16
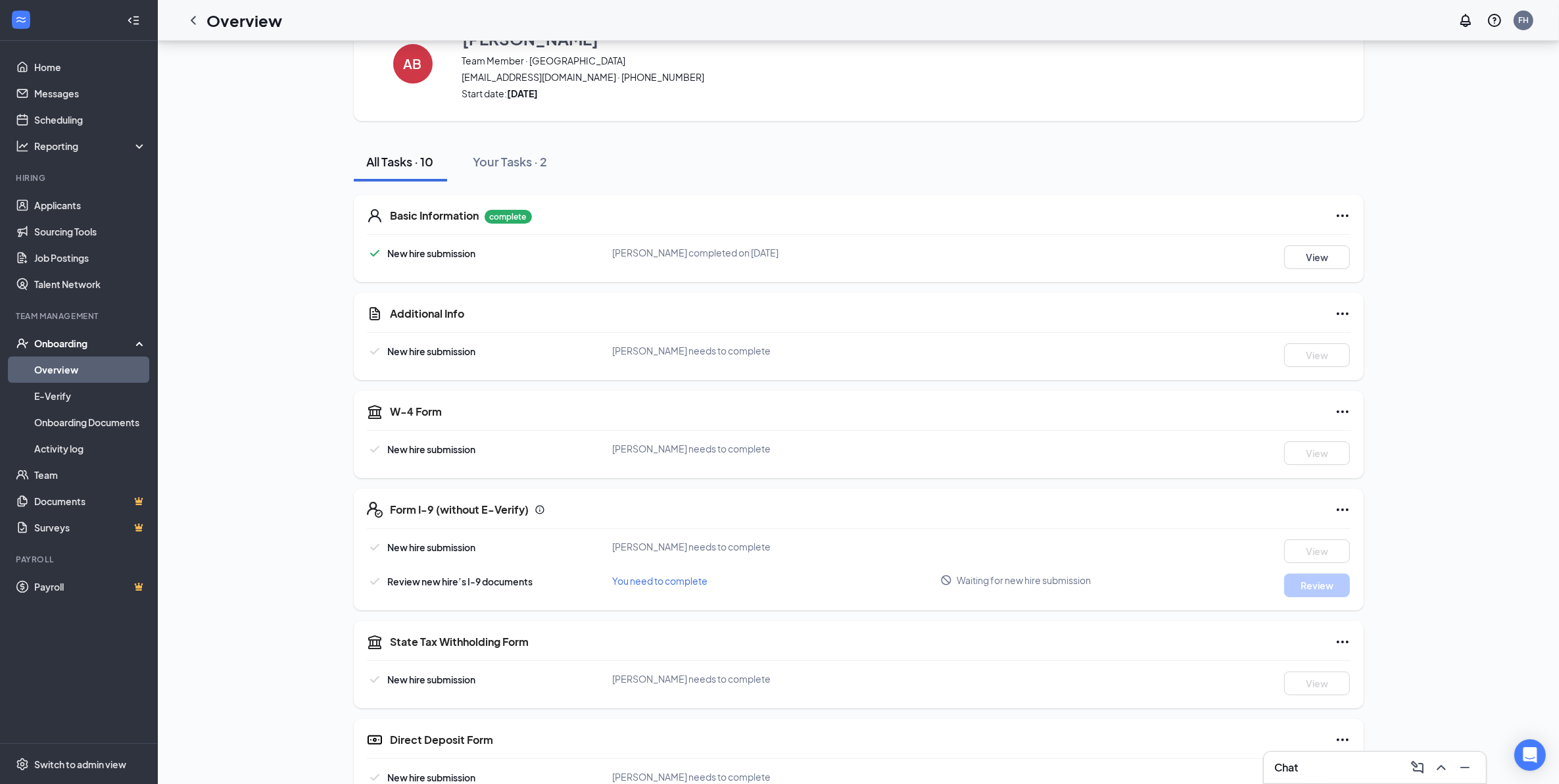
scroll to position [0, 0]
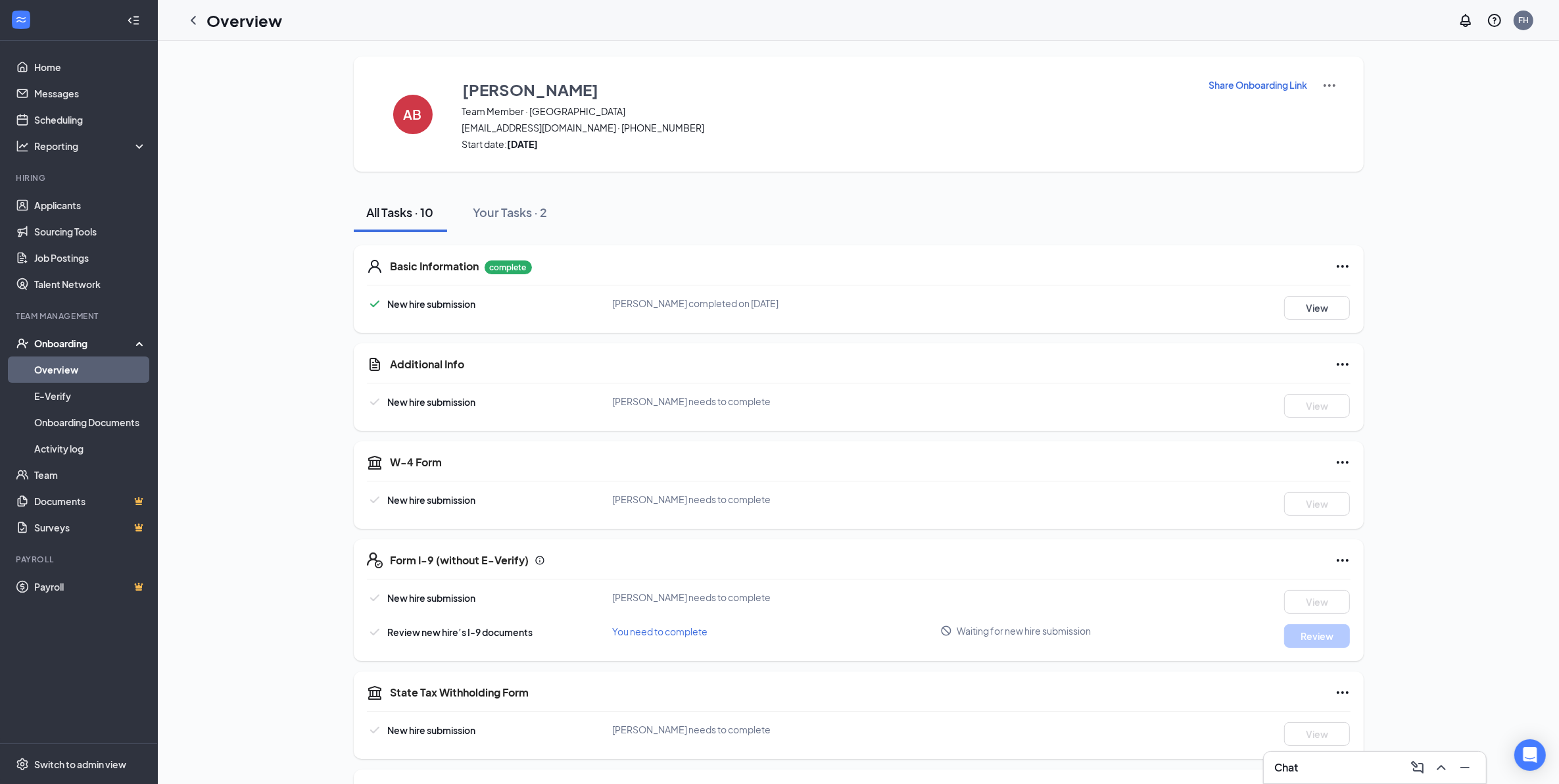
click at [1327, 77] on img at bounding box center [1329, 85] width 16 height 16
click at [1327, 106] on span "View details" at bounding box center [1328, 108] width 51 height 15
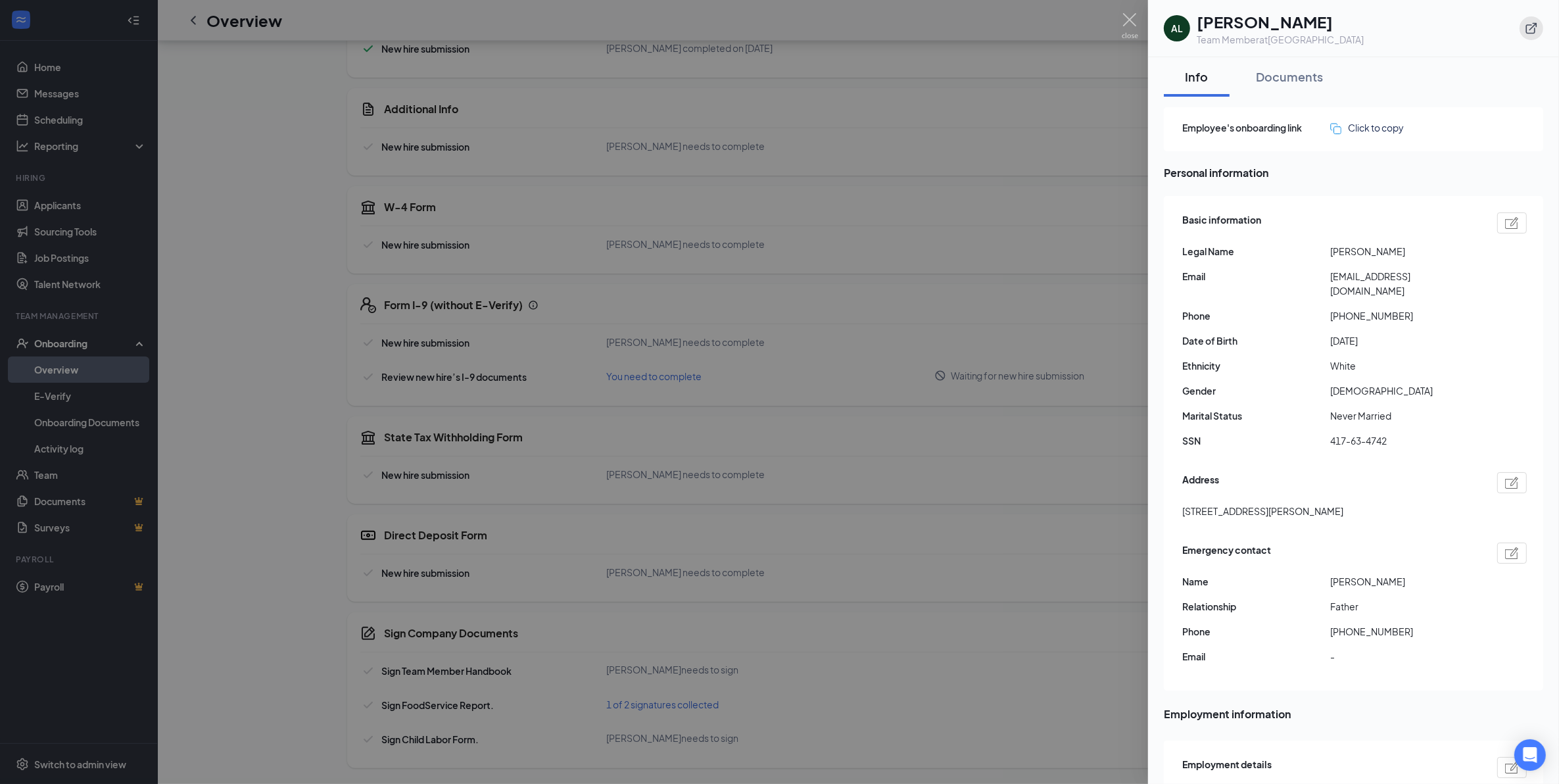
click at [1526, 26] on icon "ExternalLink" at bounding box center [1531, 28] width 13 height 13
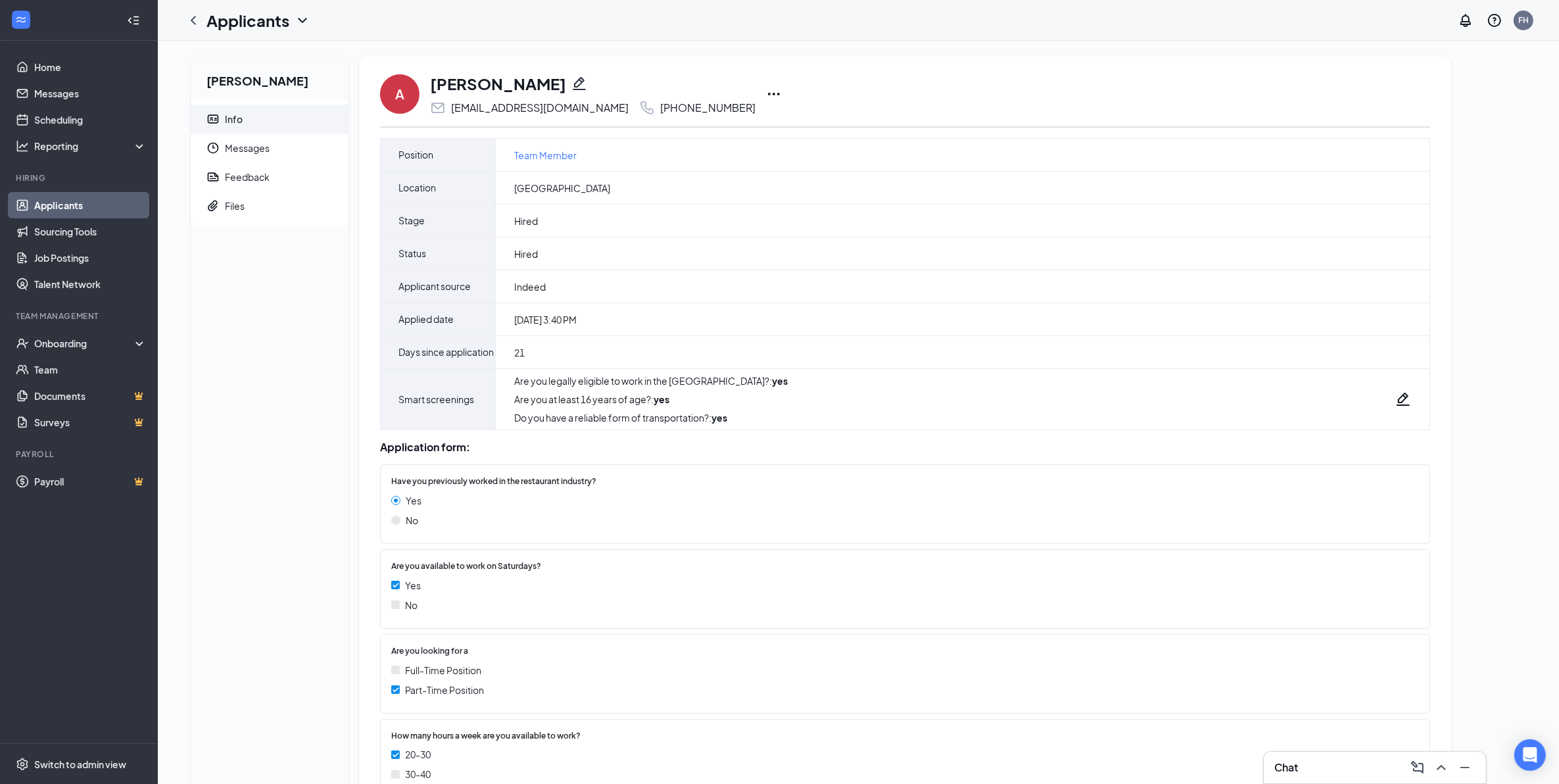
click at [766, 92] on icon "Ellipses" at bounding box center [773, 93] width 16 height 16
click at [768, 125] on p "Mark not hired" at bounding box center [771, 128] width 113 height 26
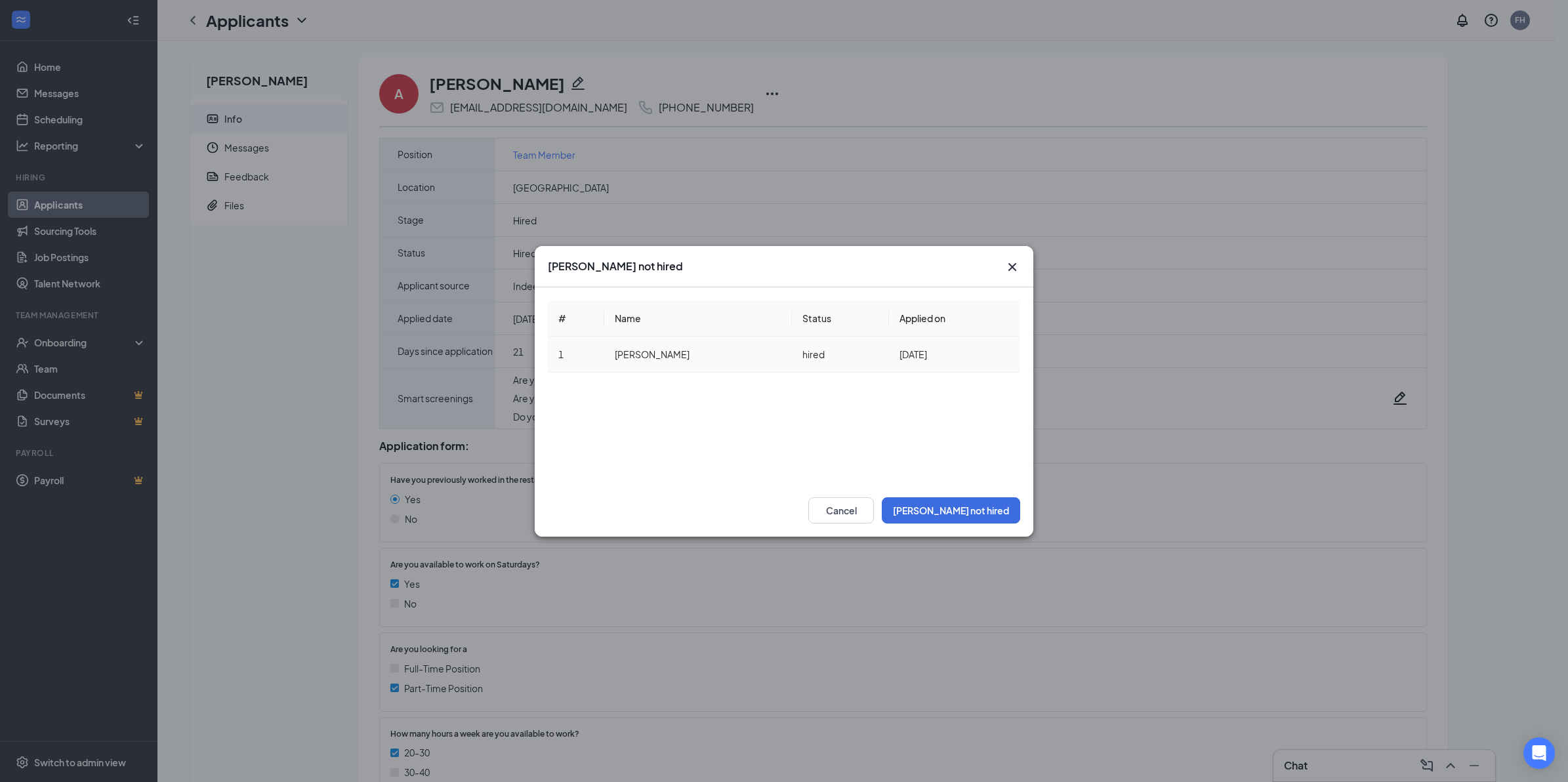
click at [805, 358] on td "hired" at bounding box center [841, 354] width 98 height 36
click at [985, 510] on button "Mark not hired" at bounding box center [951, 510] width 138 height 26
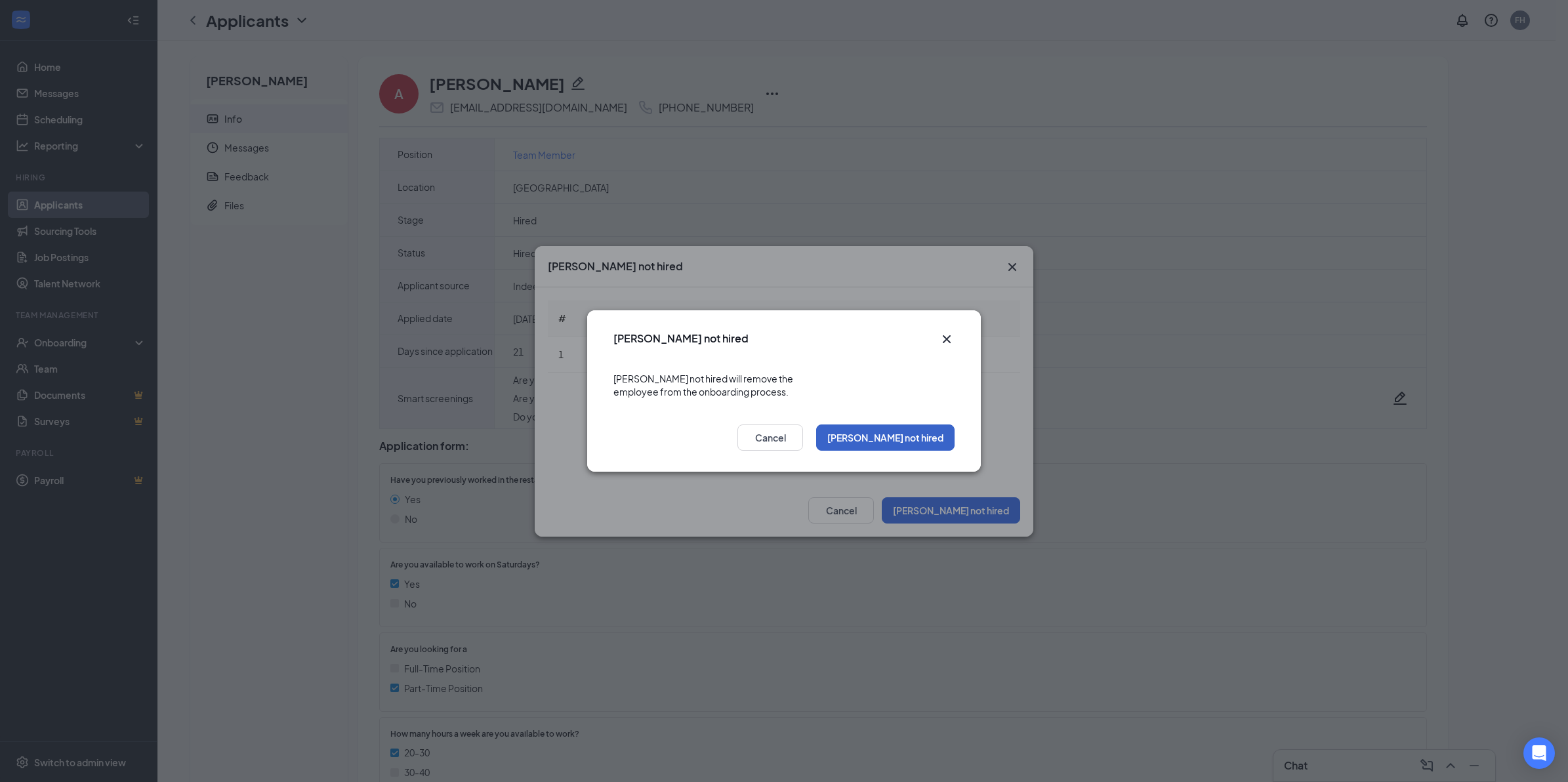
click at [945, 424] on button "Mark not hired" at bounding box center [885, 437] width 138 height 26
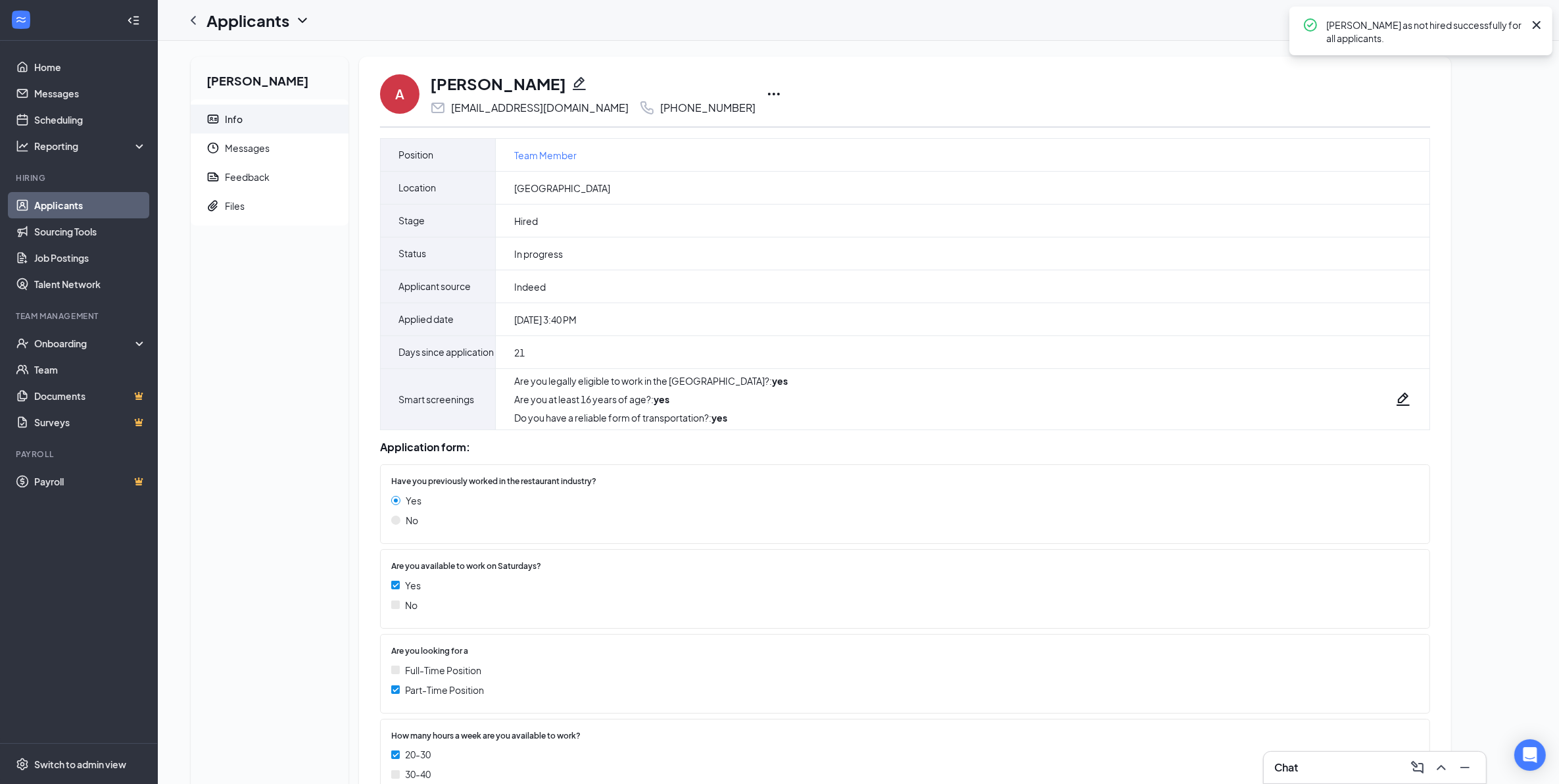
click at [1533, 23] on icon "Cross" at bounding box center [1536, 25] width 16 height 16
click at [70, 345] on div "Onboarding" at bounding box center [84, 343] width 101 height 13
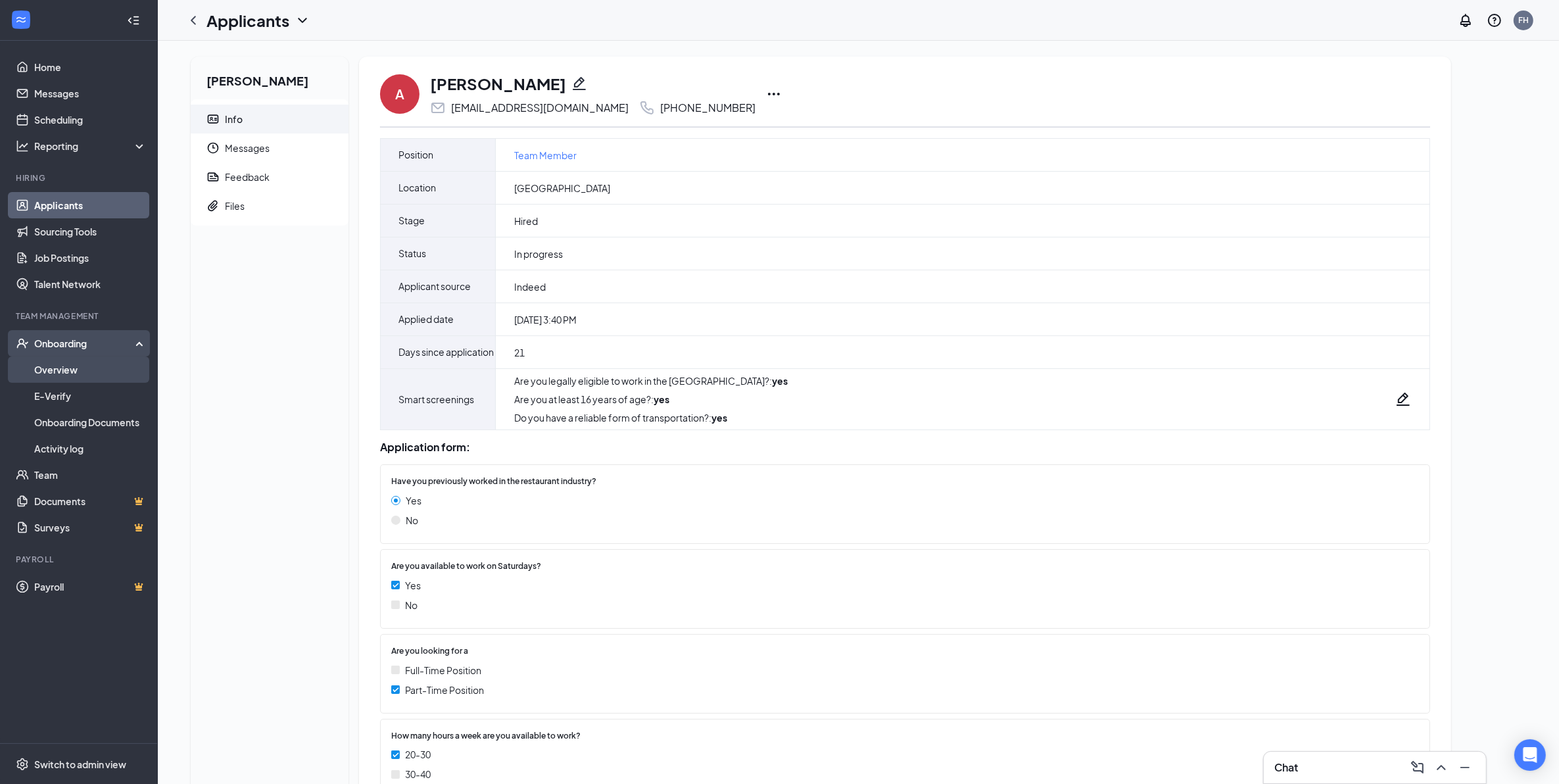
click at [67, 369] on link "Overview" at bounding box center [90, 369] width 112 height 26
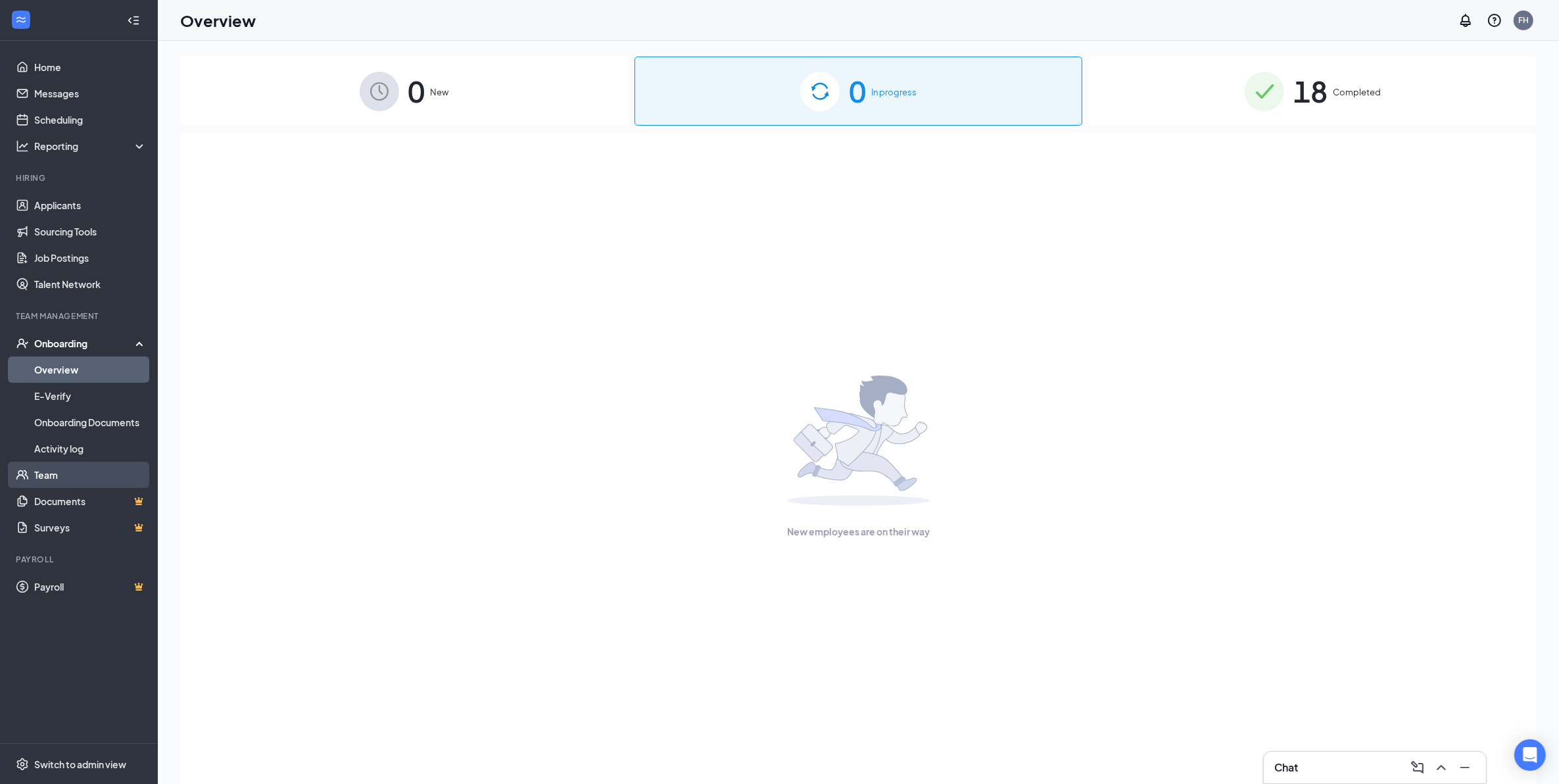
click at [76, 471] on link "Team" at bounding box center [90, 475] width 112 height 26
